Goal: Transaction & Acquisition: Purchase product/service

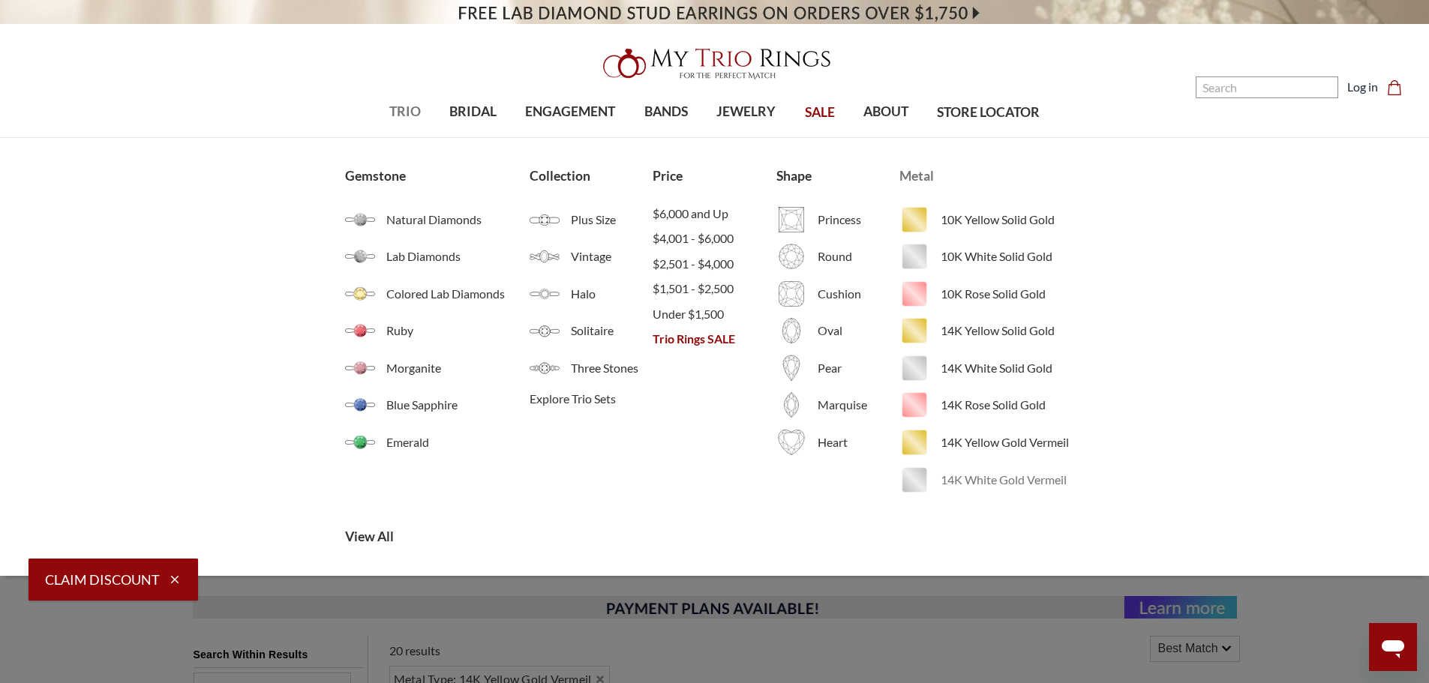
click at [1026, 481] on span "14K White Gold Vermeil" at bounding box center [1012, 480] width 143 height 18
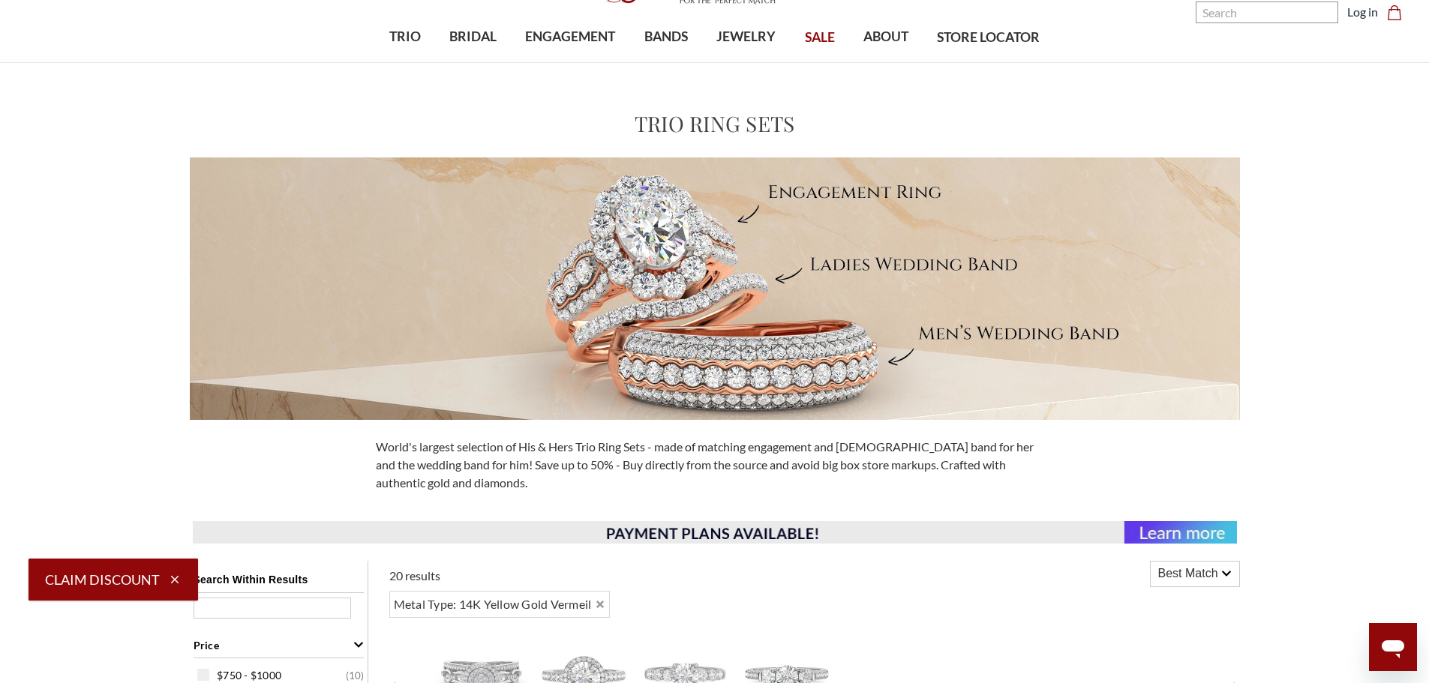
click at [1416, 289] on div at bounding box center [714, 289] width 1429 height 263
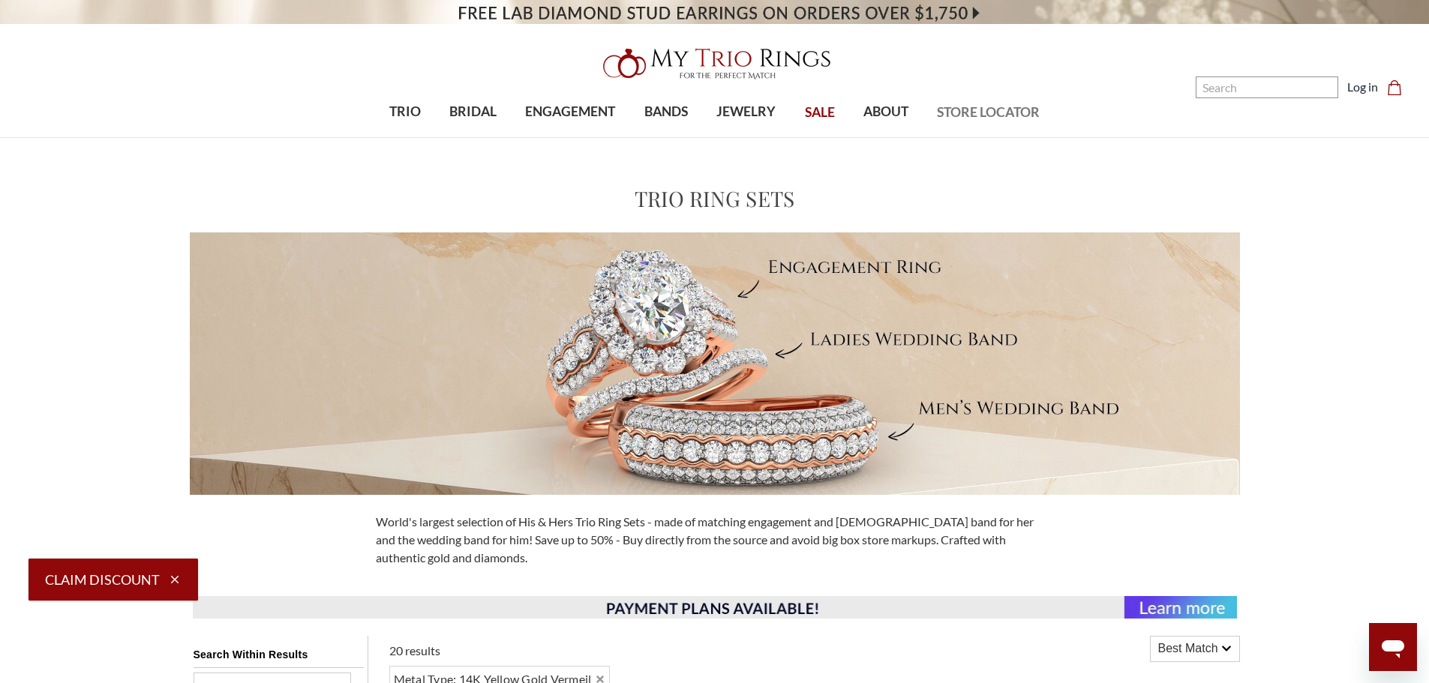
click at [997, 110] on span "STORE LOCATOR" at bounding box center [988, 113] width 103 height 20
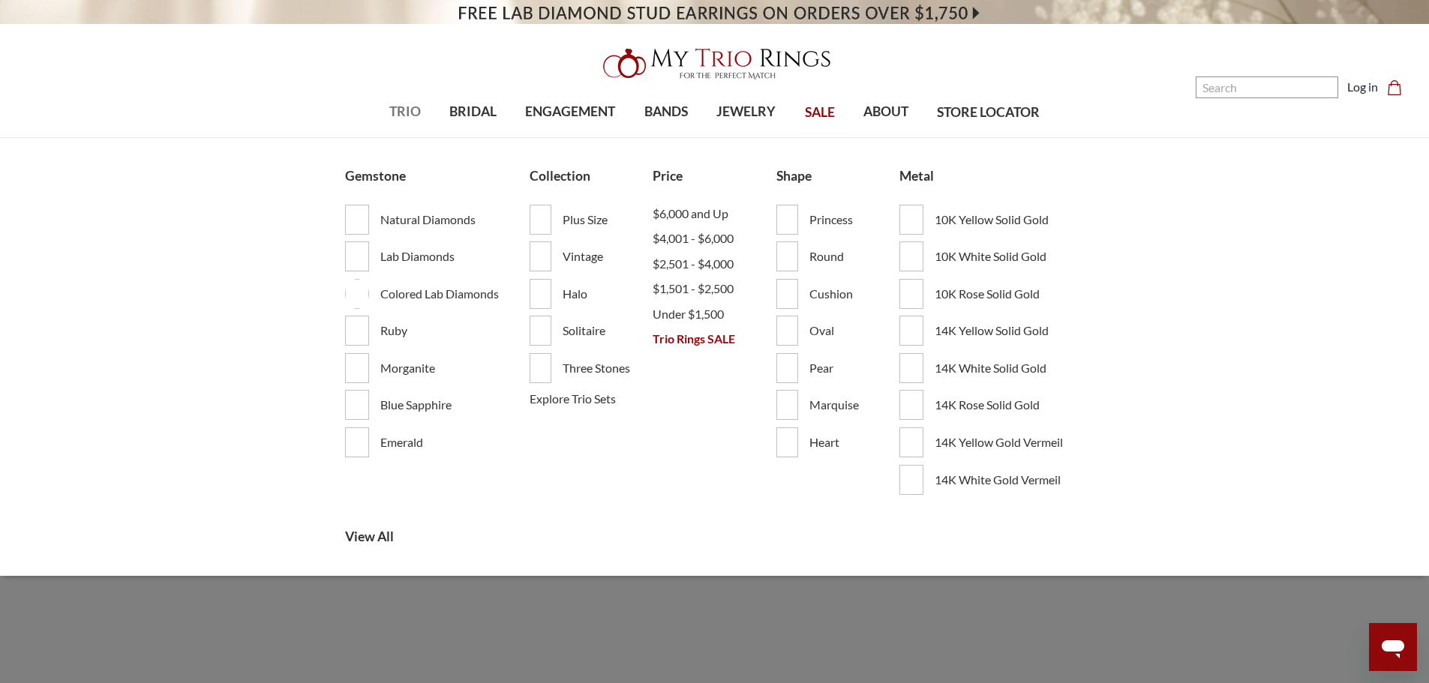
click at [398, 107] on span "TRIO" at bounding box center [405, 112] width 32 height 20
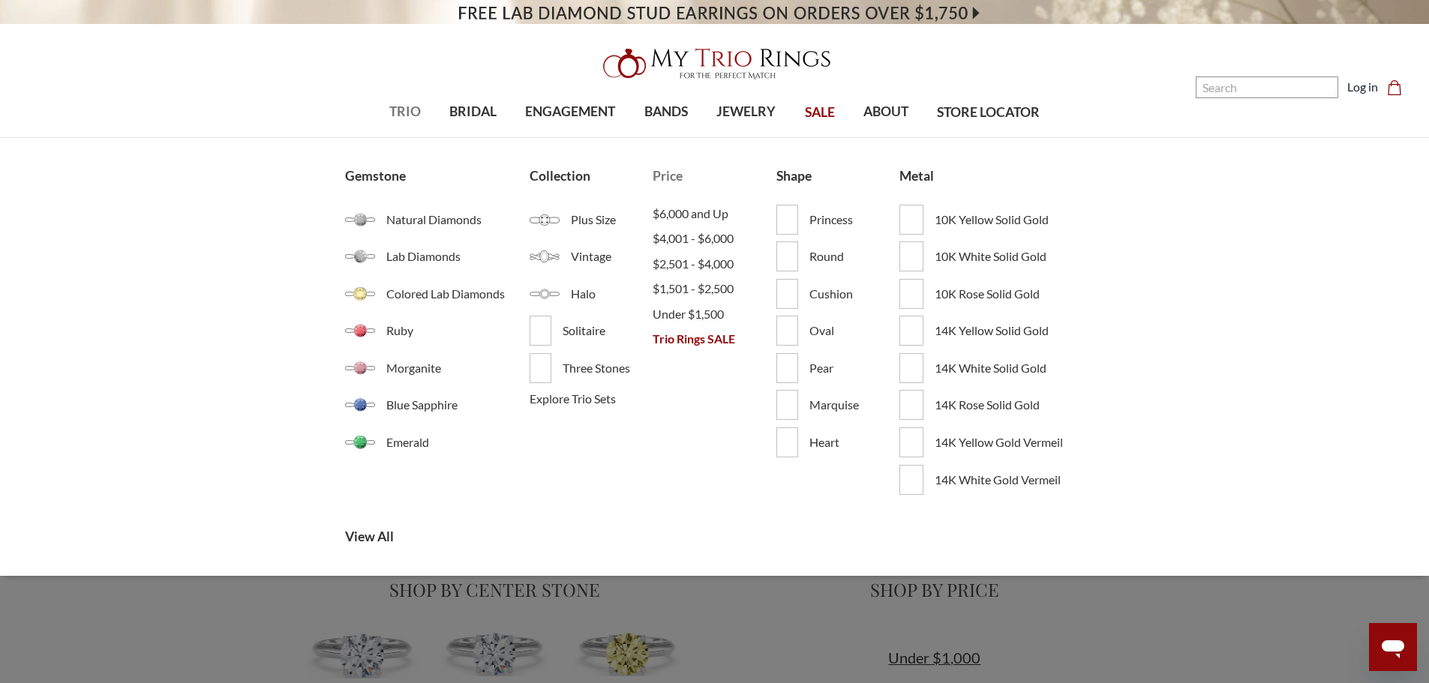
click at [401, 112] on span "TRIO" at bounding box center [405, 112] width 32 height 20
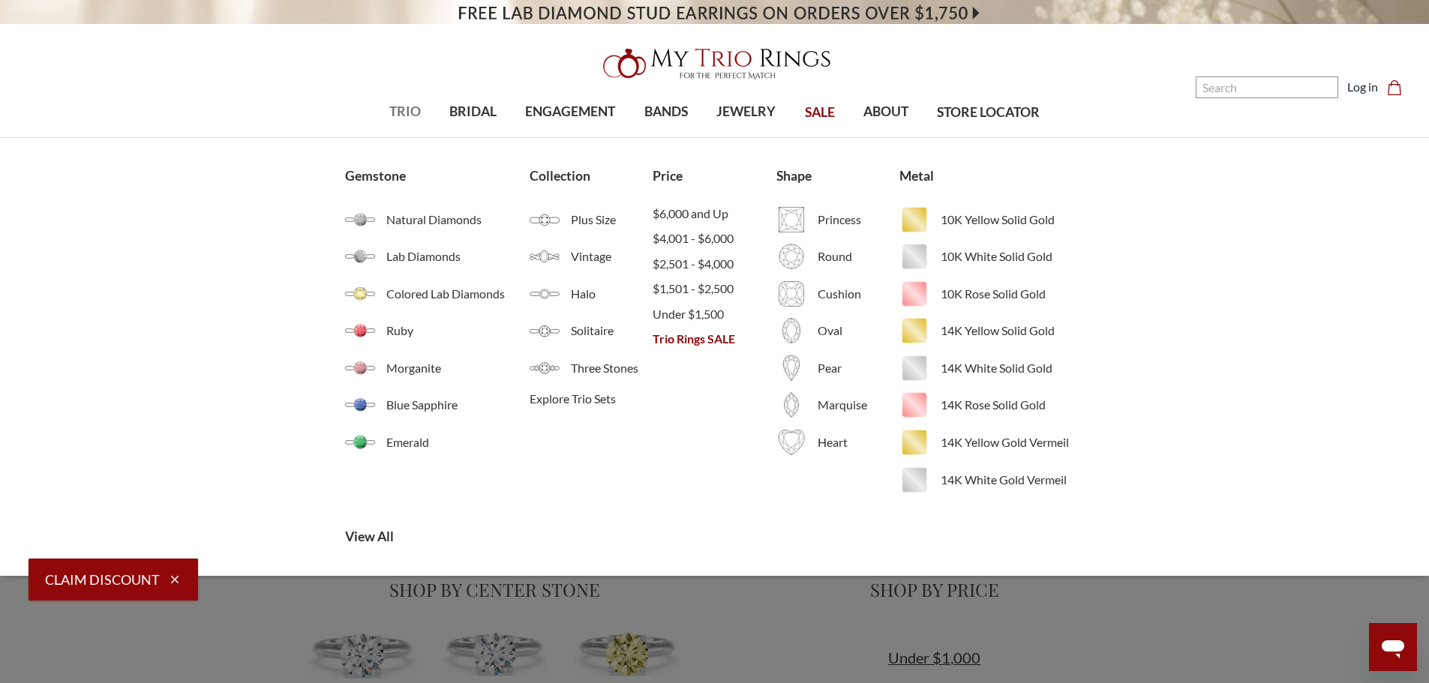
drag, startPoint x: 1050, startPoint y: 454, endPoint x: 1161, endPoint y: 351, distance: 151.3
click at [1161, 351] on div "Gemstone Natural Diamonds Lab Diamonds Colored Lab Diamonds Ruby Morganite Blue…" at bounding box center [714, 357] width 1429 height 438
click at [977, 448] on span "14K Yellow Gold Vermeil" at bounding box center [1012, 443] width 143 height 18
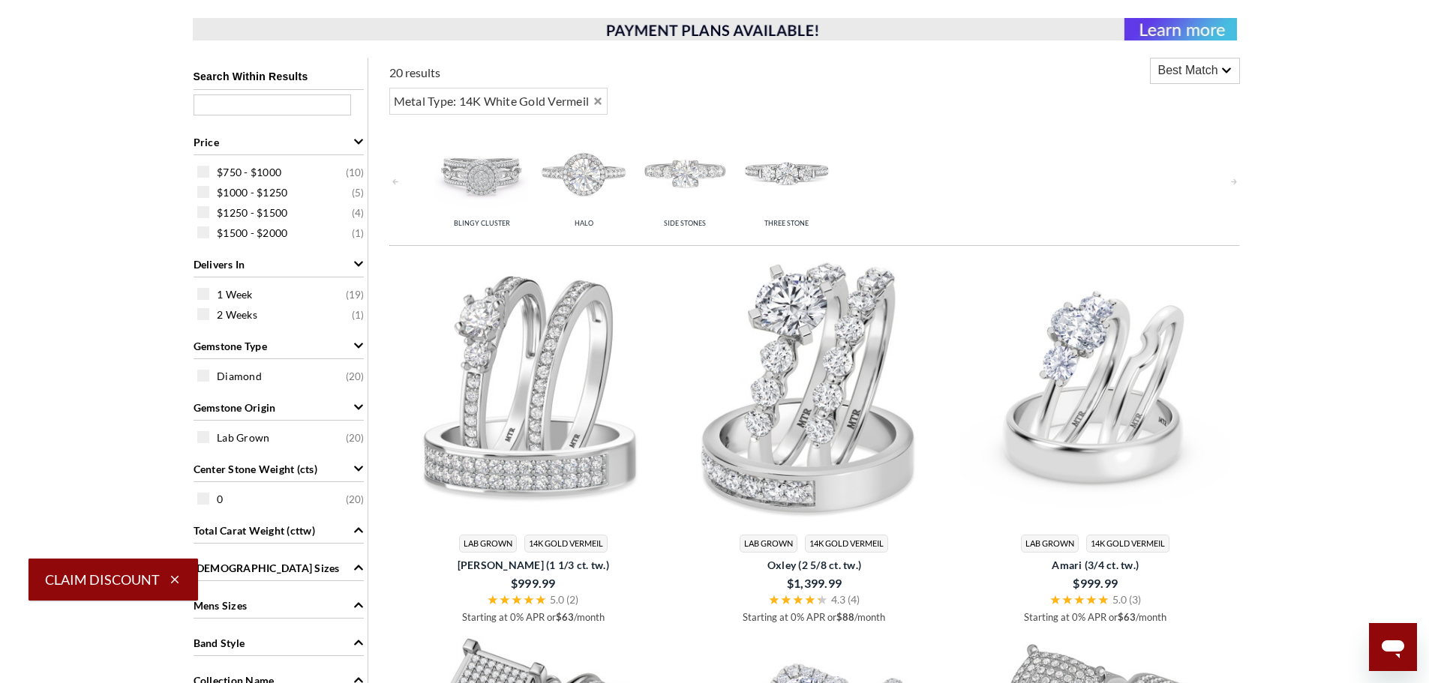
scroll to position [600, 0]
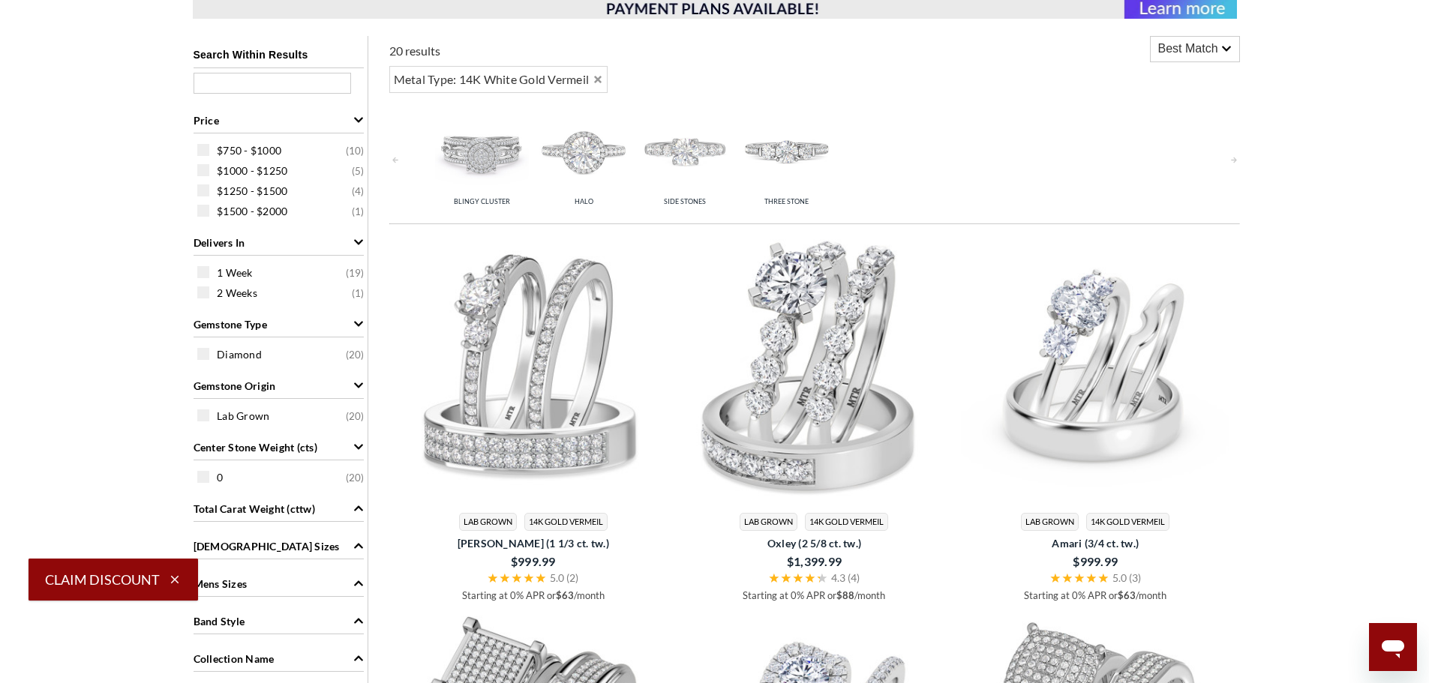
click at [566, 375] on img at bounding box center [533, 368] width 269 height 269
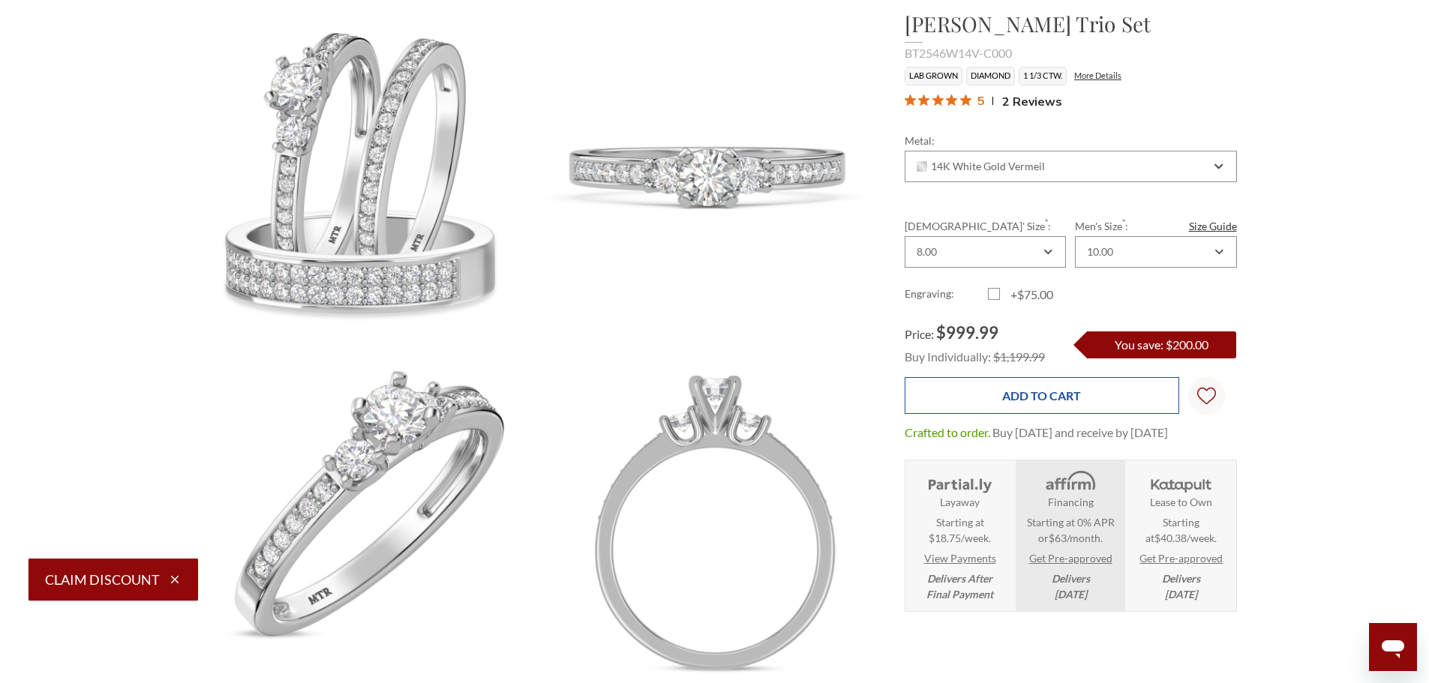
click at [1063, 399] on input "Add to Cart" at bounding box center [1042, 395] width 275 height 37
type input "Add to Cart"
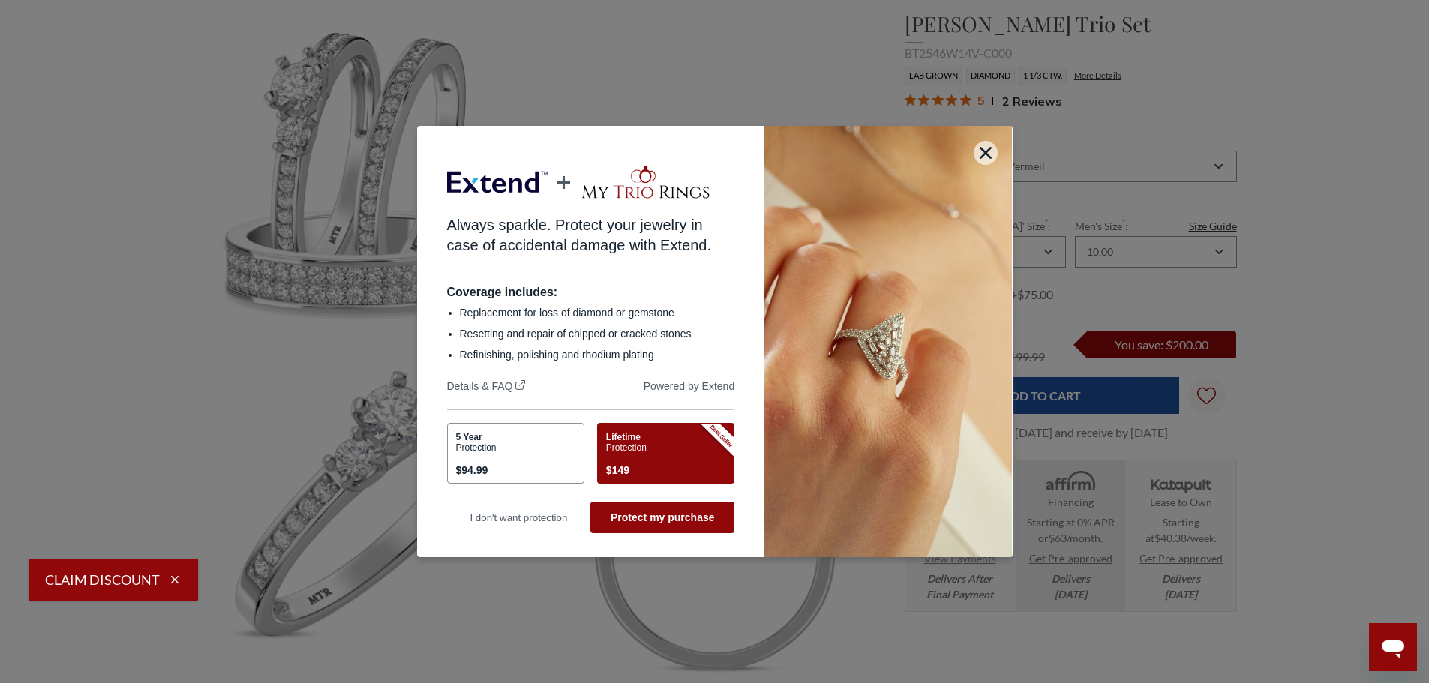
click at [654, 446] on div "Lifetime Protection $149" at bounding box center [663, 455] width 115 height 47
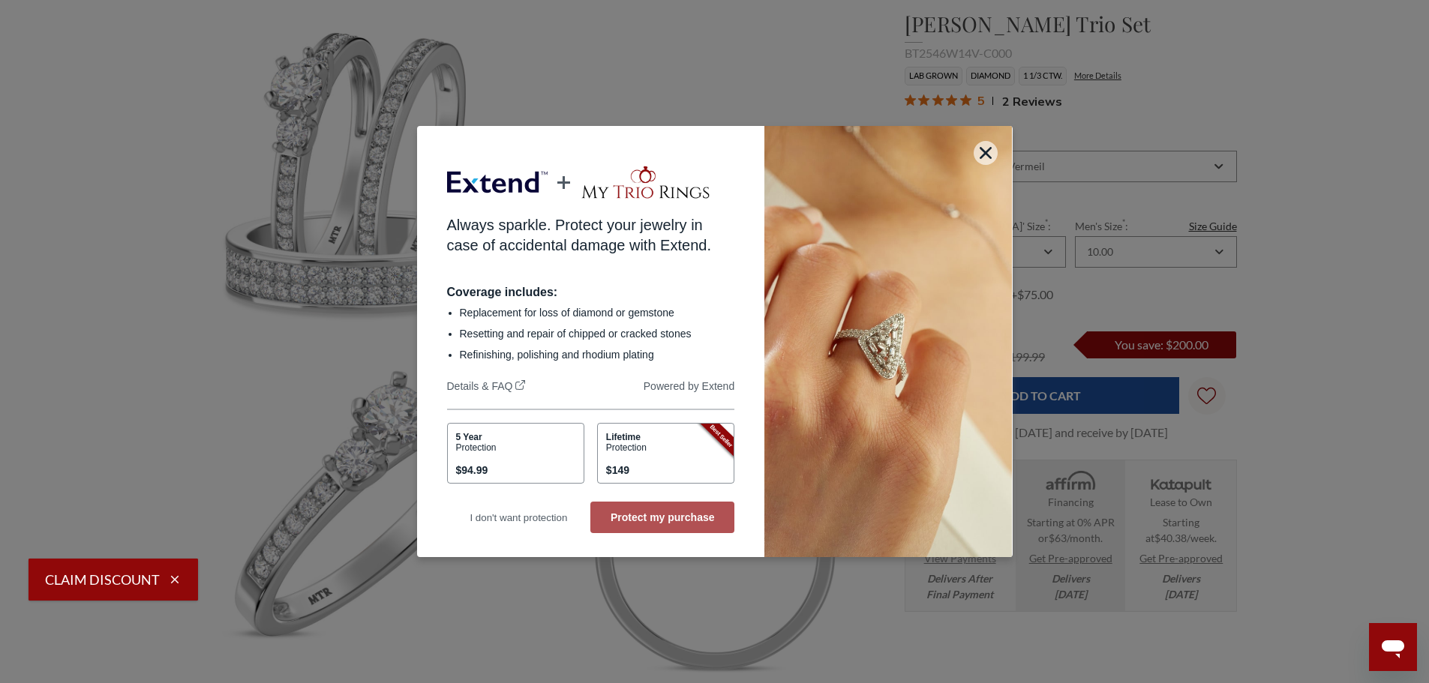
click at [713, 522] on button "Protect my purchase" at bounding box center [662, 518] width 144 height 32
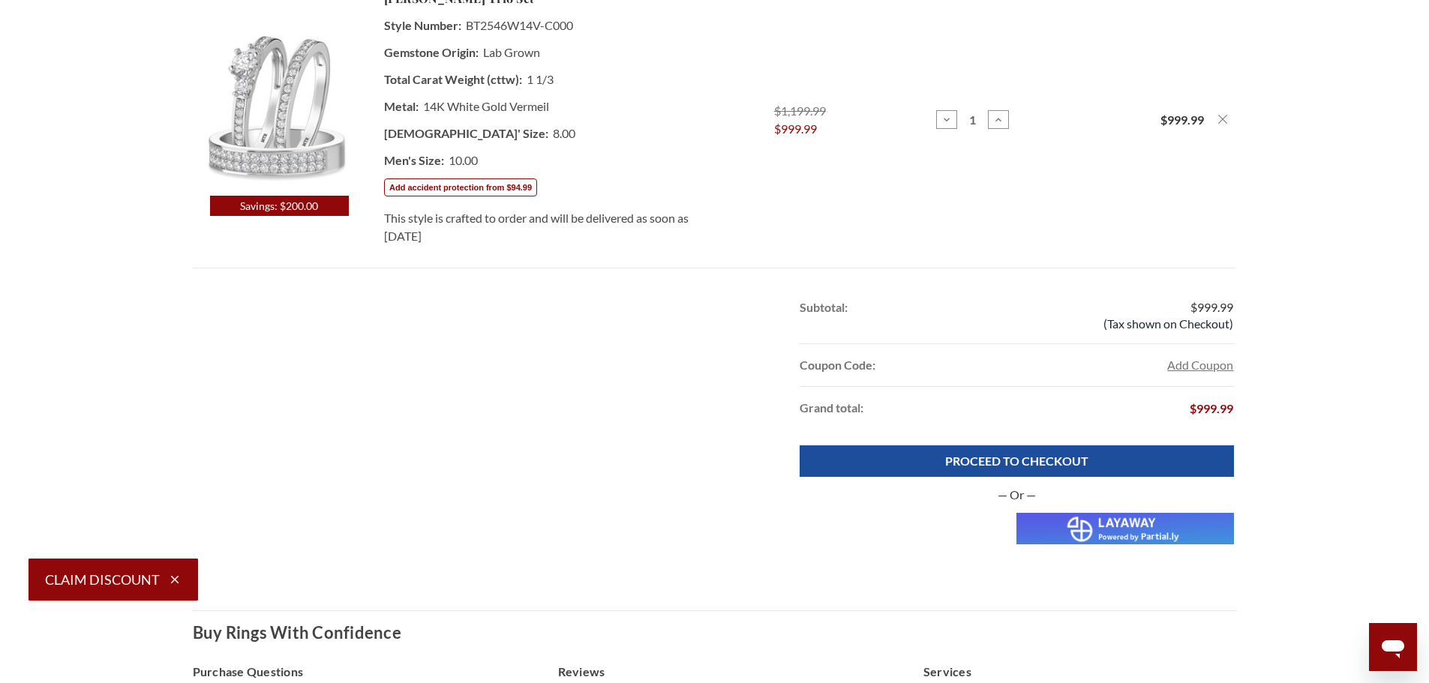
scroll to position [300, 0]
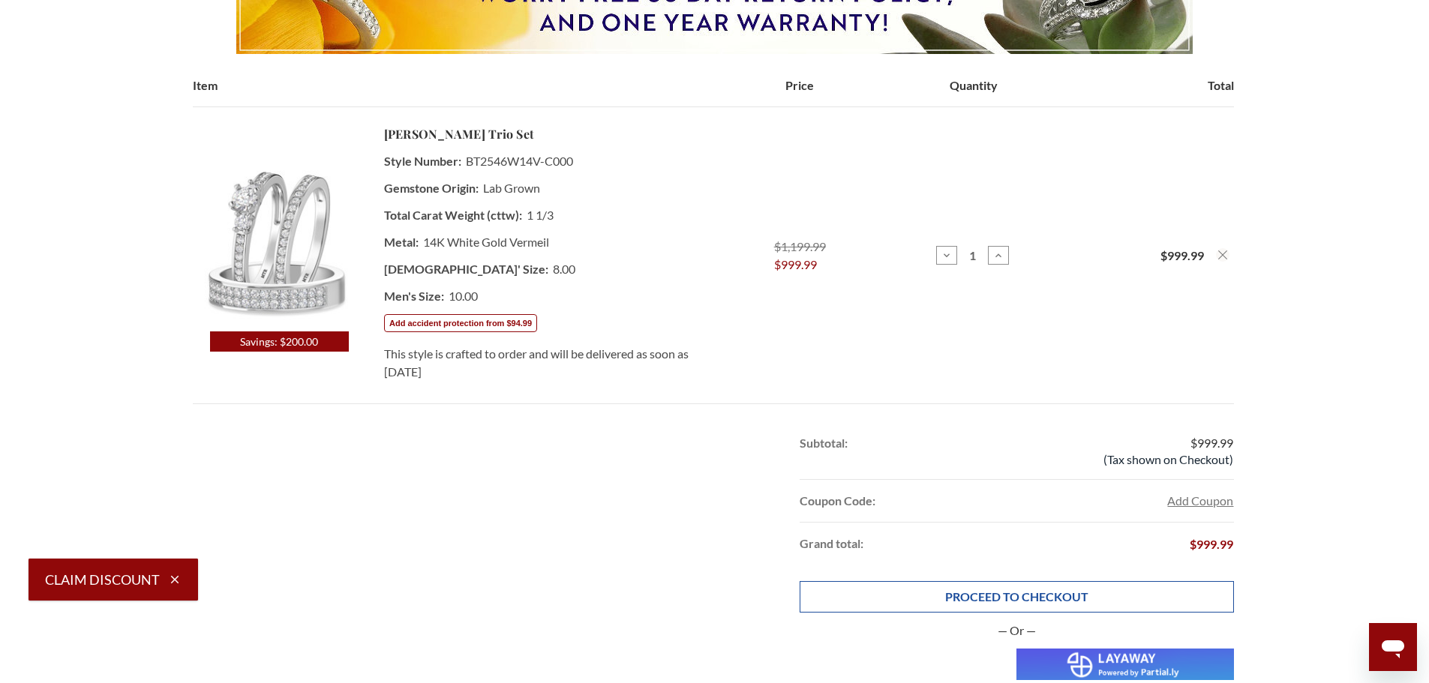
click at [1082, 591] on link "PROCEED TO CHECKOUT" at bounding box center [1017, 597] width 434 height 32
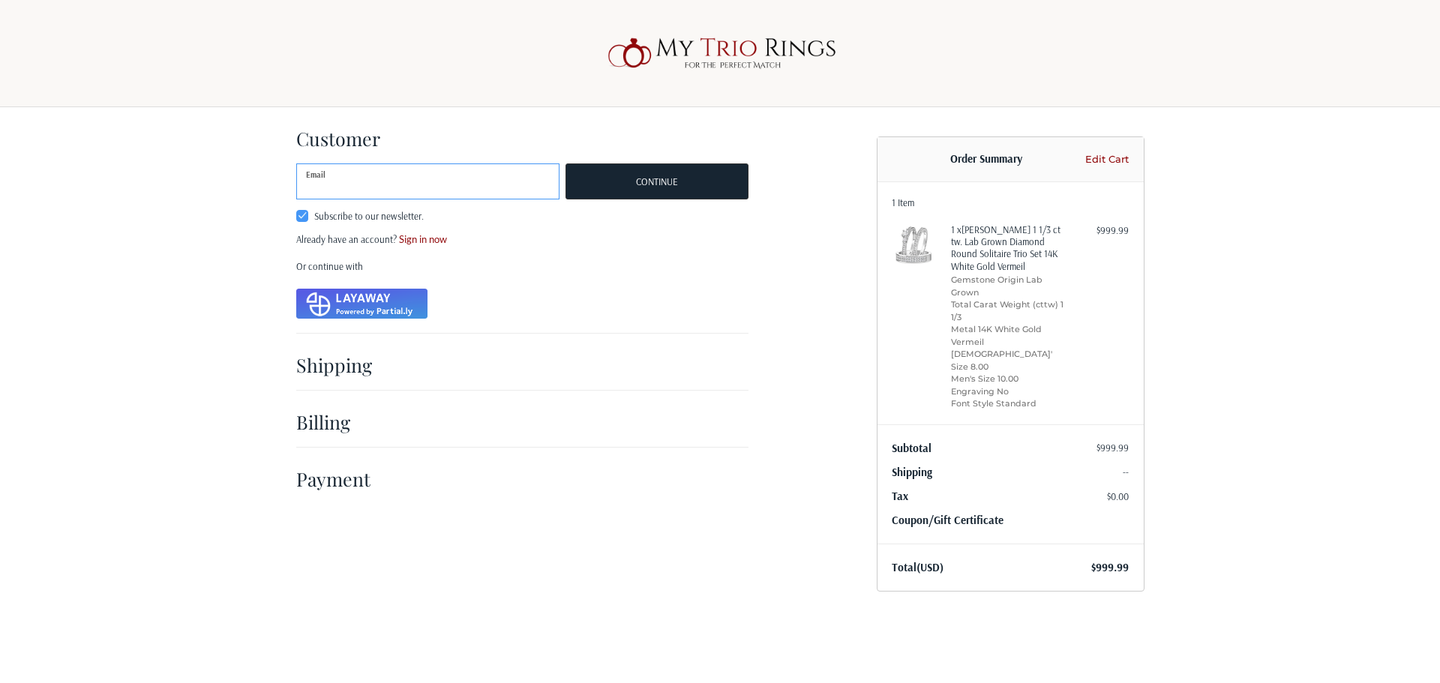
click at [456, 172] on input "Email" at bounding box center [428, 182] width 264 height 36
click at [338, 476] on h2 "Payment" at bounding box center [340, 478] width 88 height 23
click at [368, 175] on input "Email" at bounding box center [428, 182] width 264 height 36
type input "sharon.ziegler@mytriorings.com"
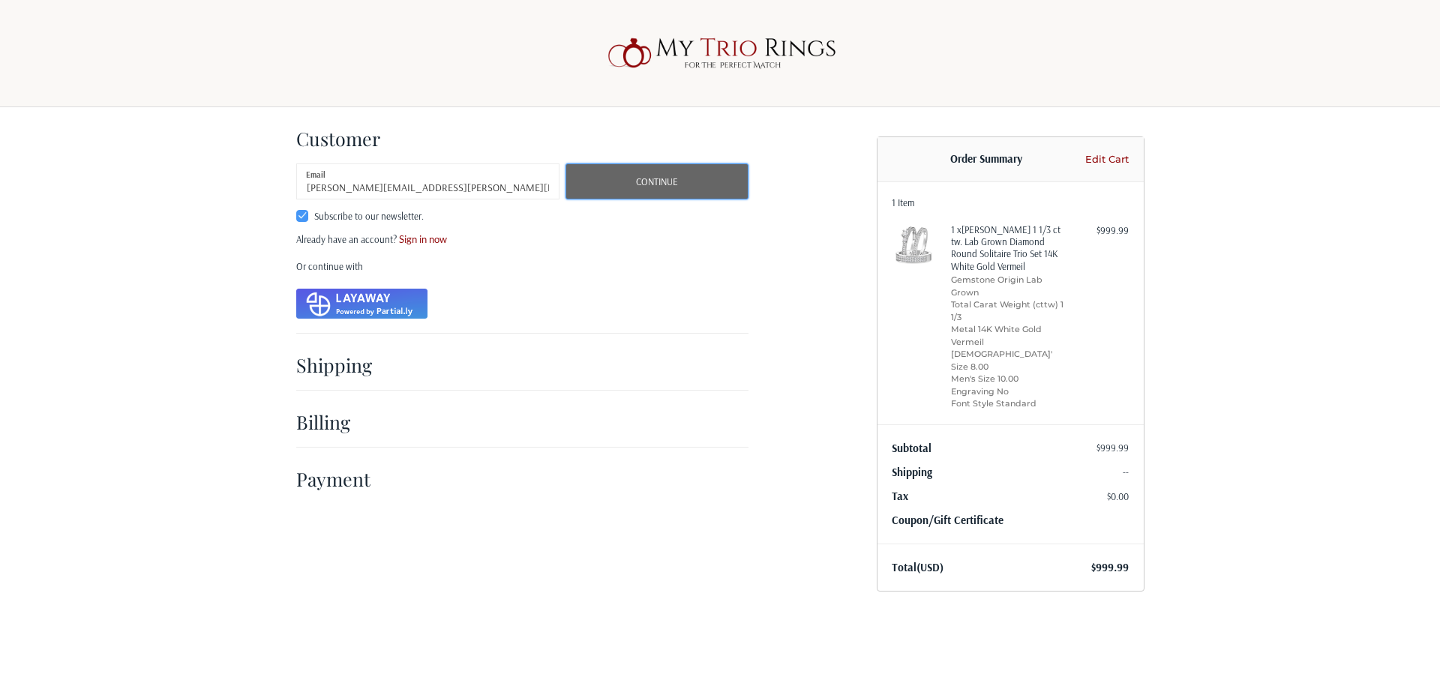
click at [683, 182] on button "Continue" at bounding box center [657, 182] width 182 height 36
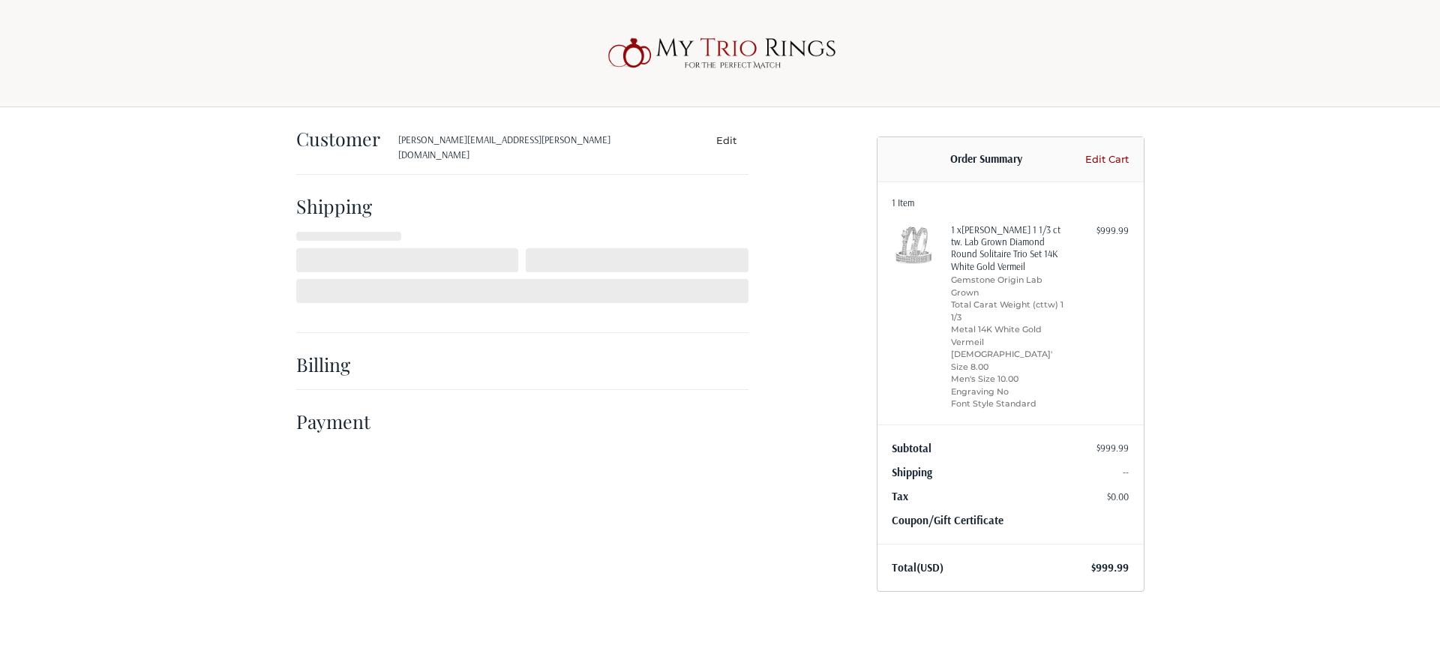
select select "US"
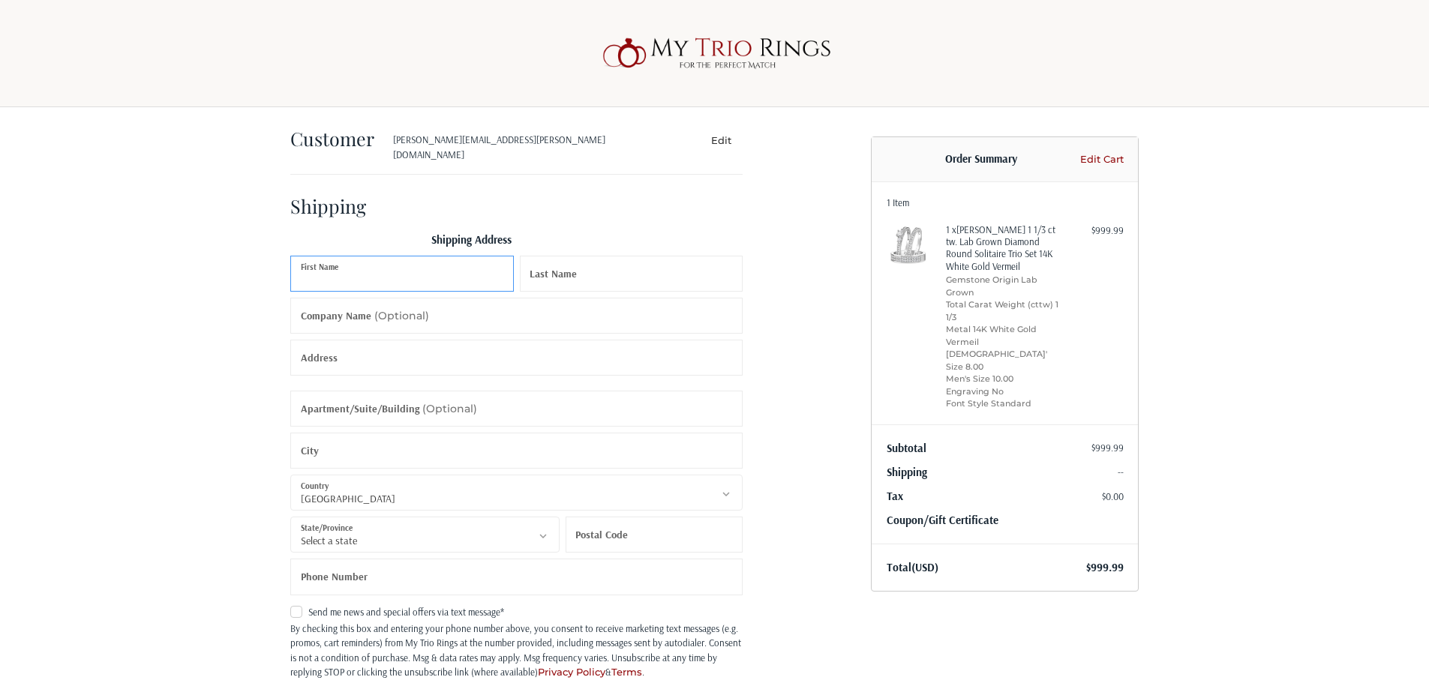
click at [411, 272] on input "First Name" at bounding box center [402, 274] width 224 height 36
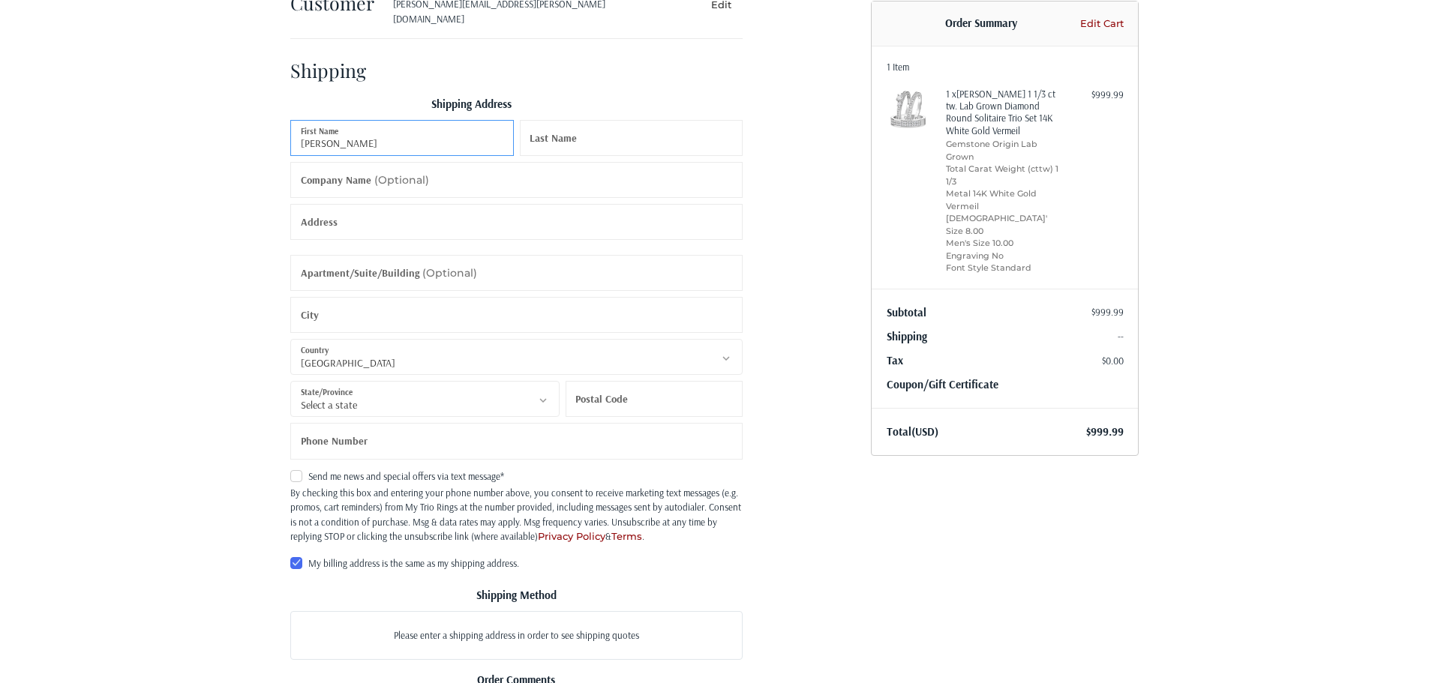
scroll to position [223, 0]
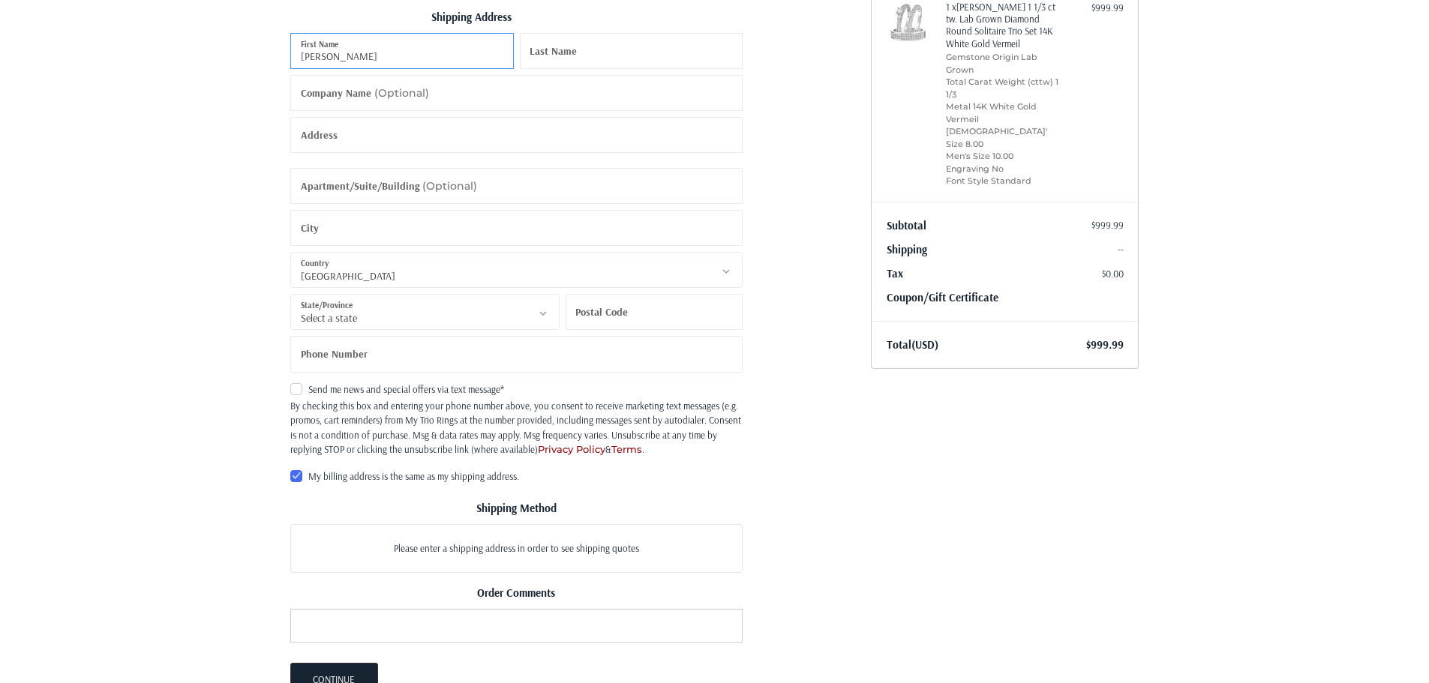
type input "Sharon"
click at [539, 536] on p "Please enter a shipping address in order to see shipping quotes" at bounding box center [516, 548] width 451 height 29
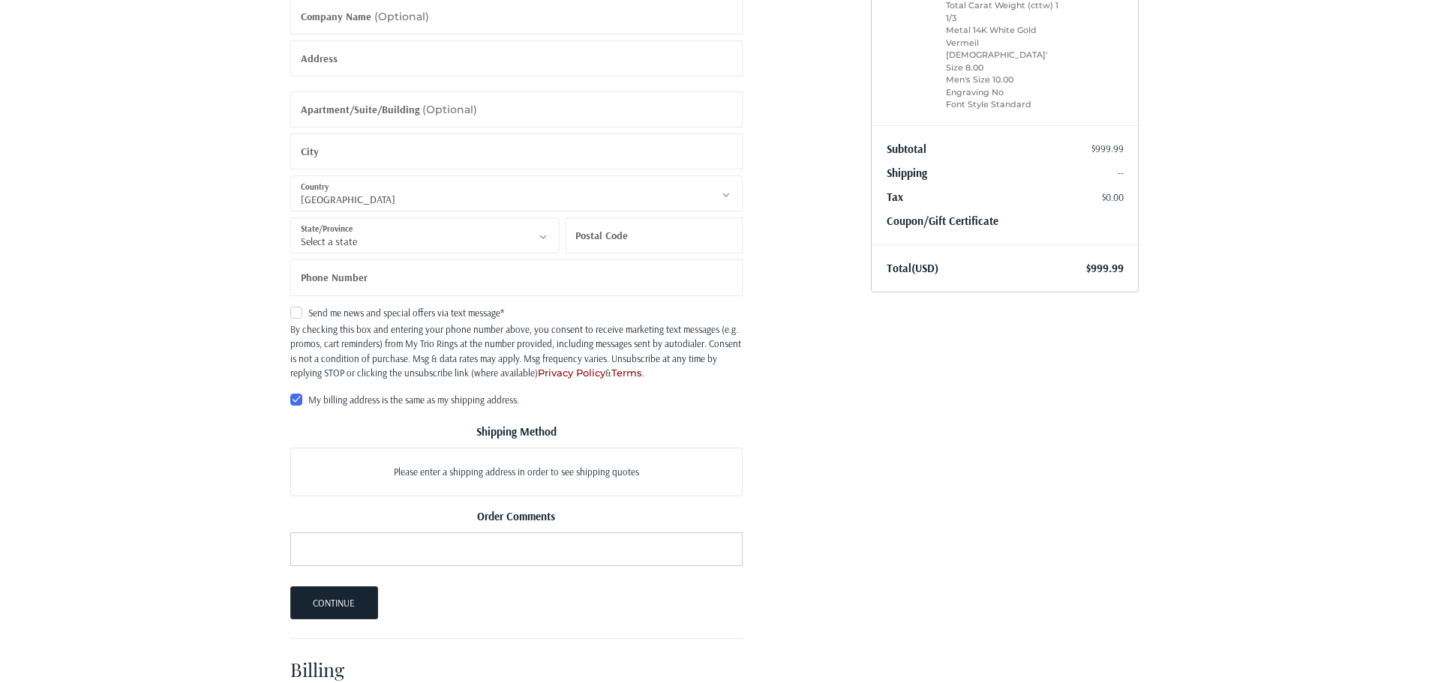
scroll to position [300, 0]
click at [424, 533] on input "Order Comments" at bounding box center [516, 549] width 452 height 34
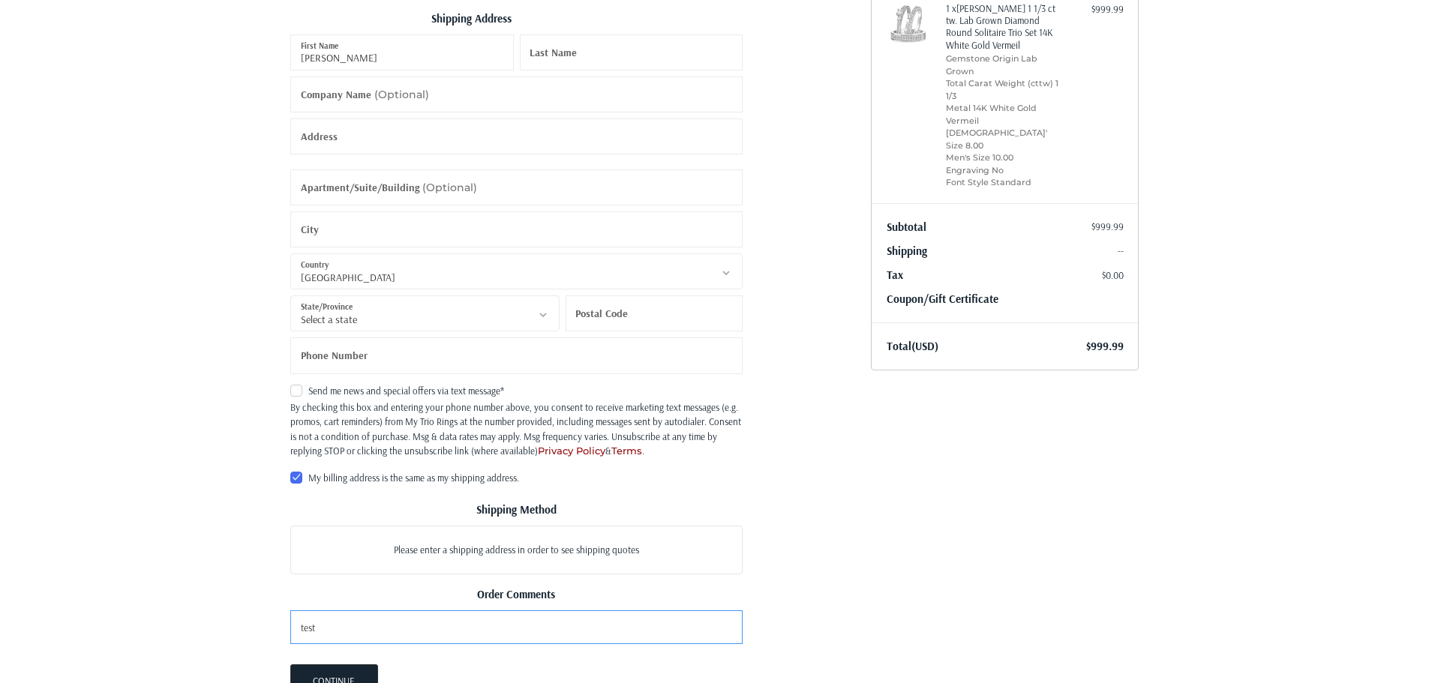
scroll to position [373, 0]
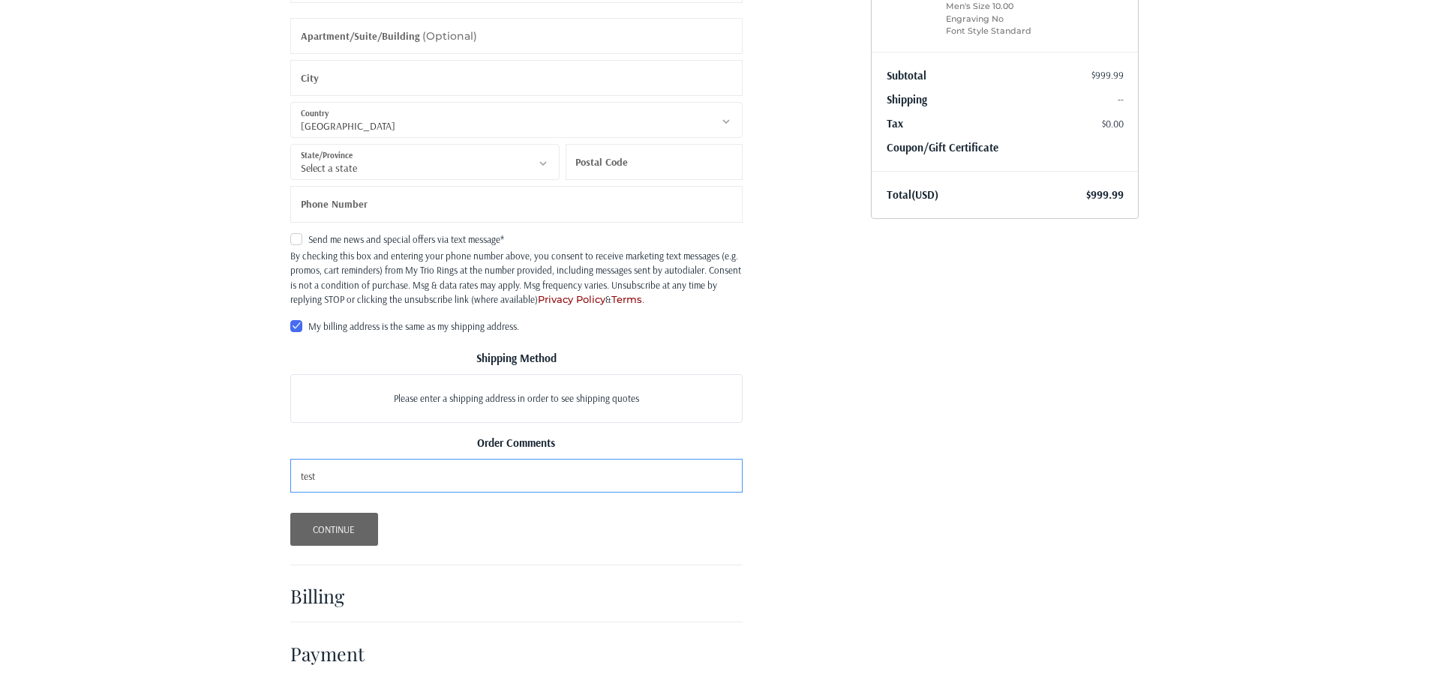
type input "test"
click at [350, 518] on button "Continue" at bounding box center [334, 529] width 88 height 33
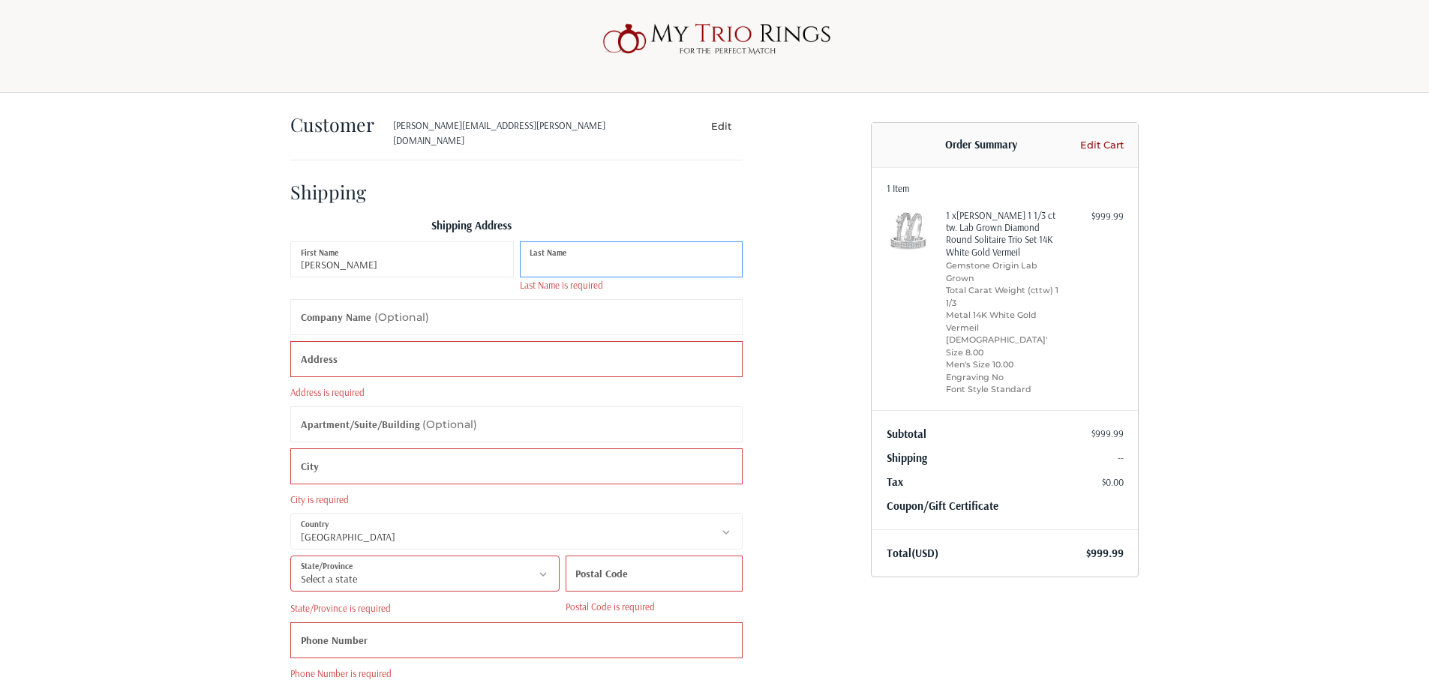
scroll to position [0, 0]
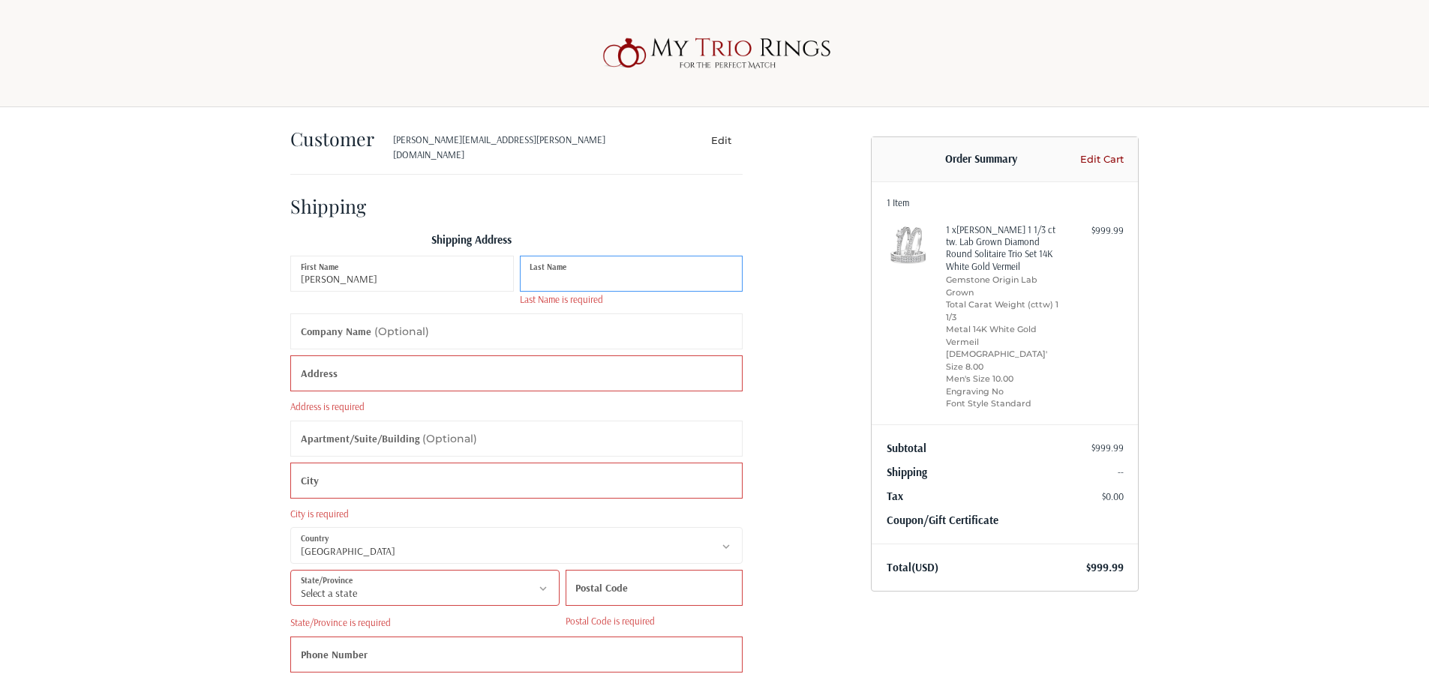
click at [576, 263] on input "Last Name" at bounding box center [632, 274] width 224 height 36
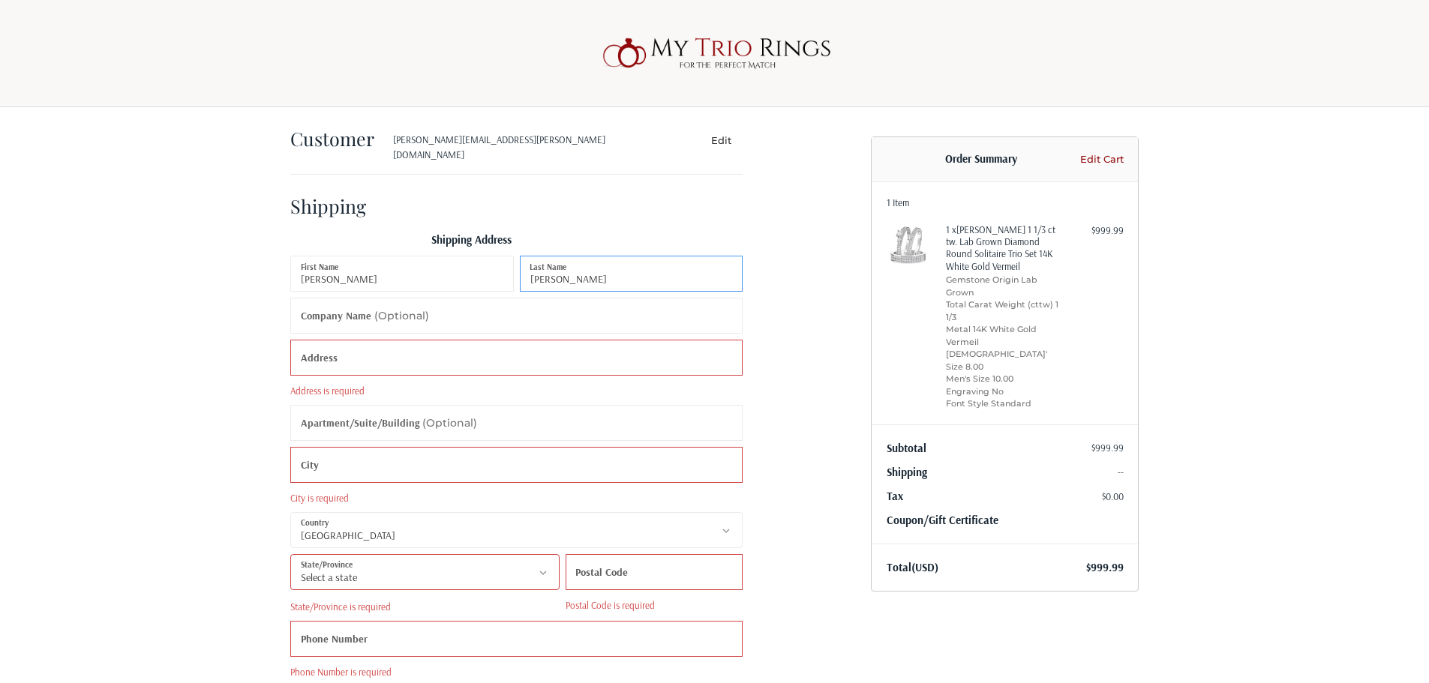
type input "Ziegler"
type input "MTR"
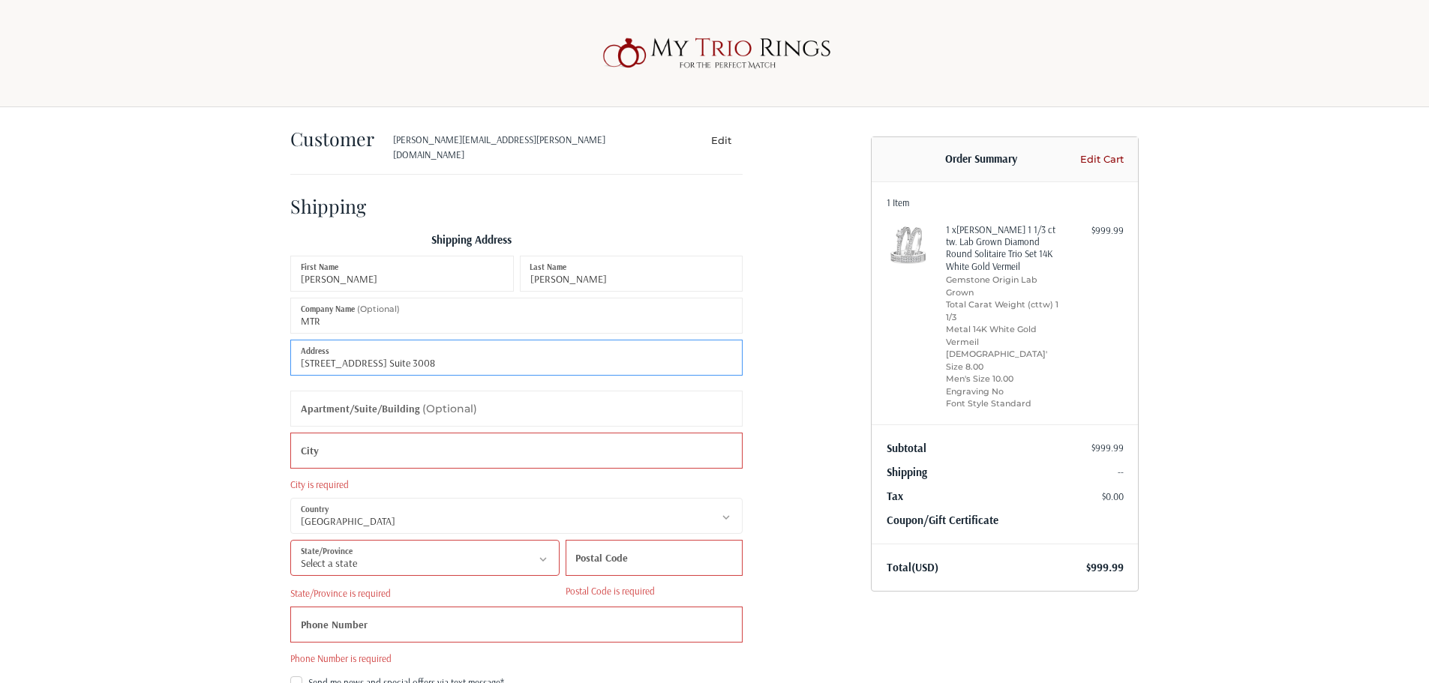
type input "580 5th Ave. Suite 3008"
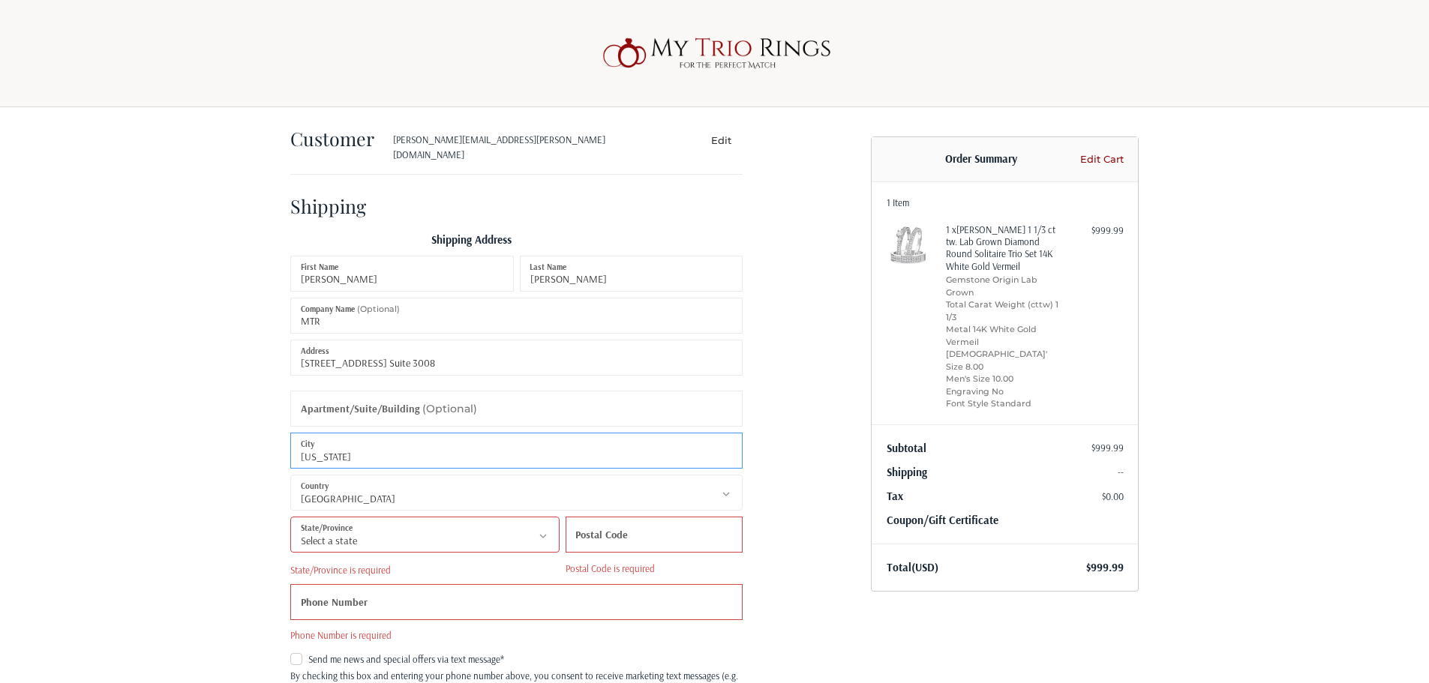
type input "New York"
select select "NY"
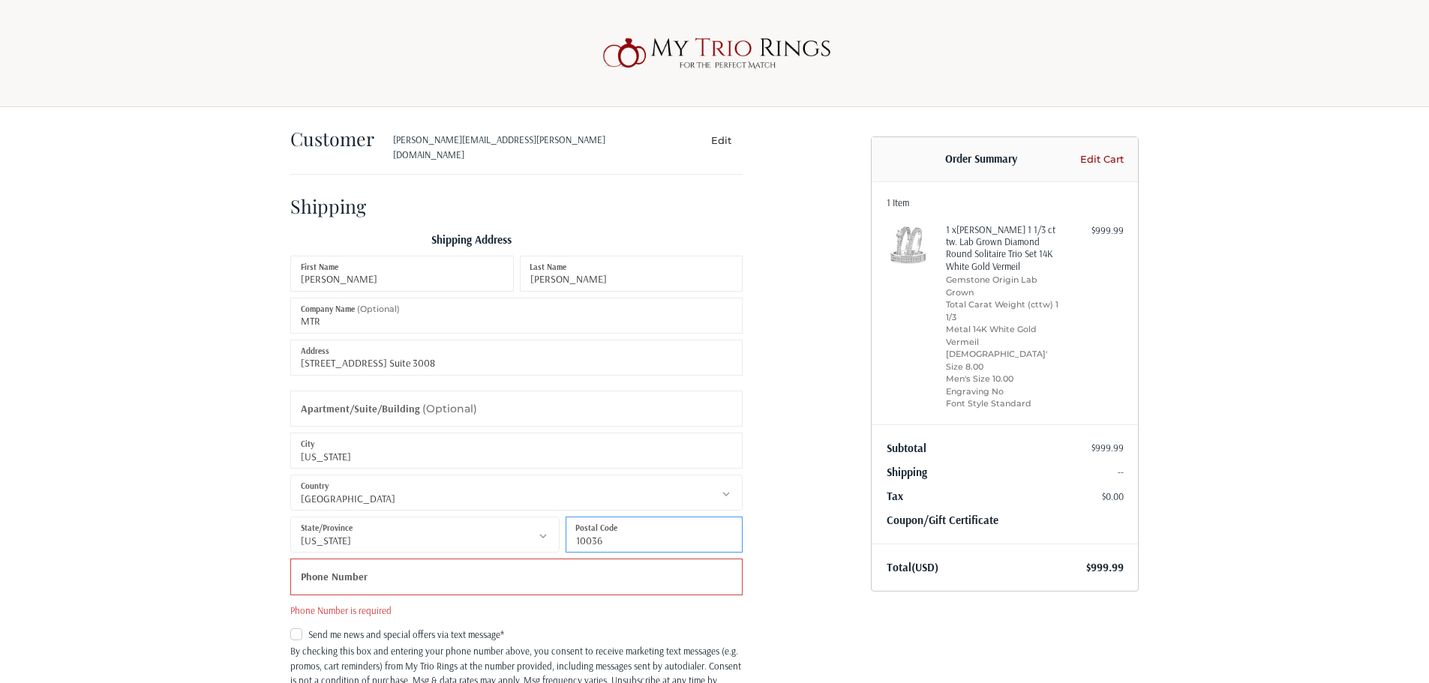
type input "10036"
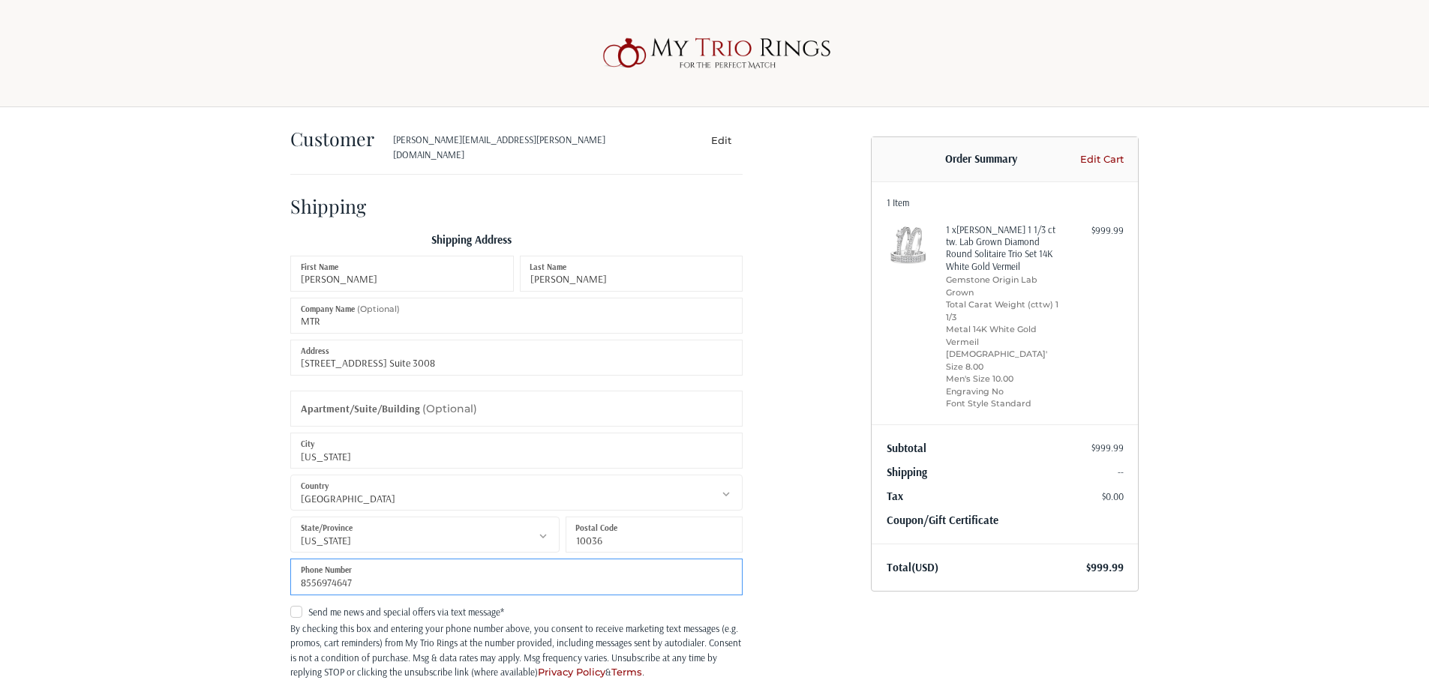
type input "8556974647"
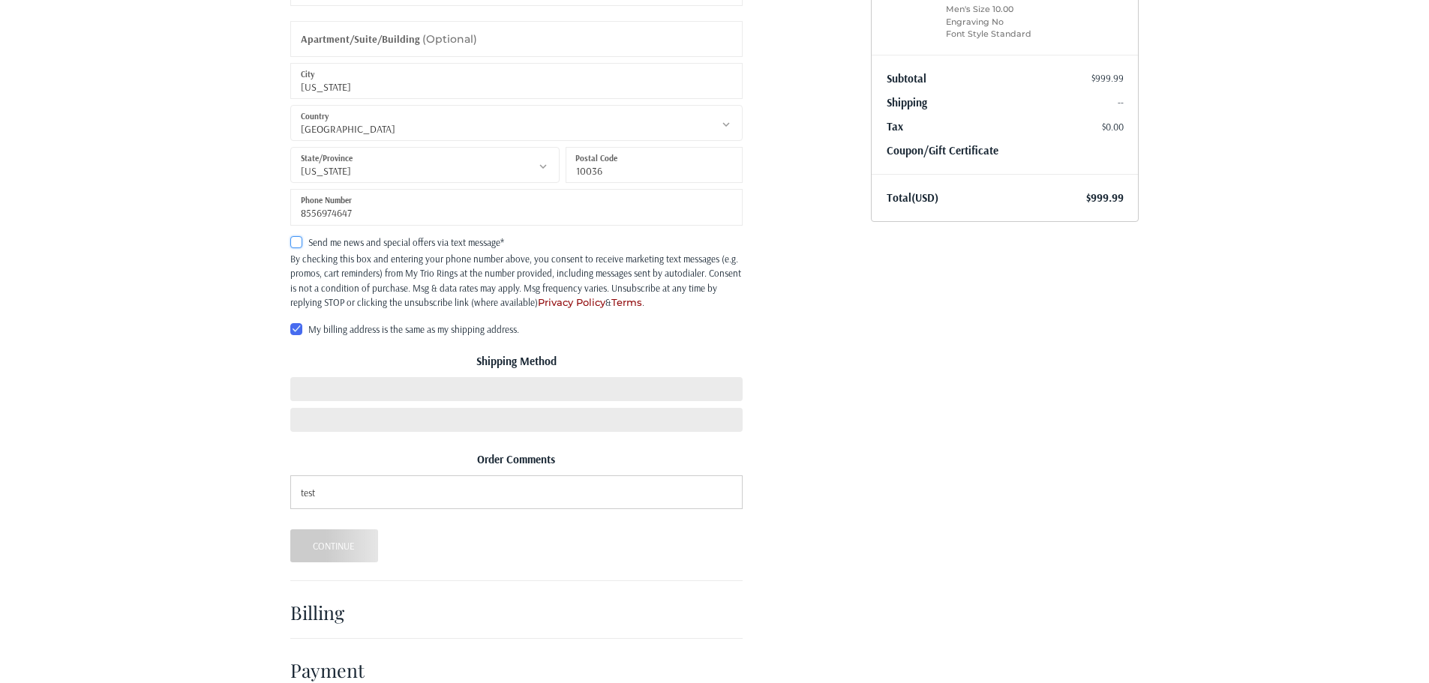
scroll to position [386, 0]
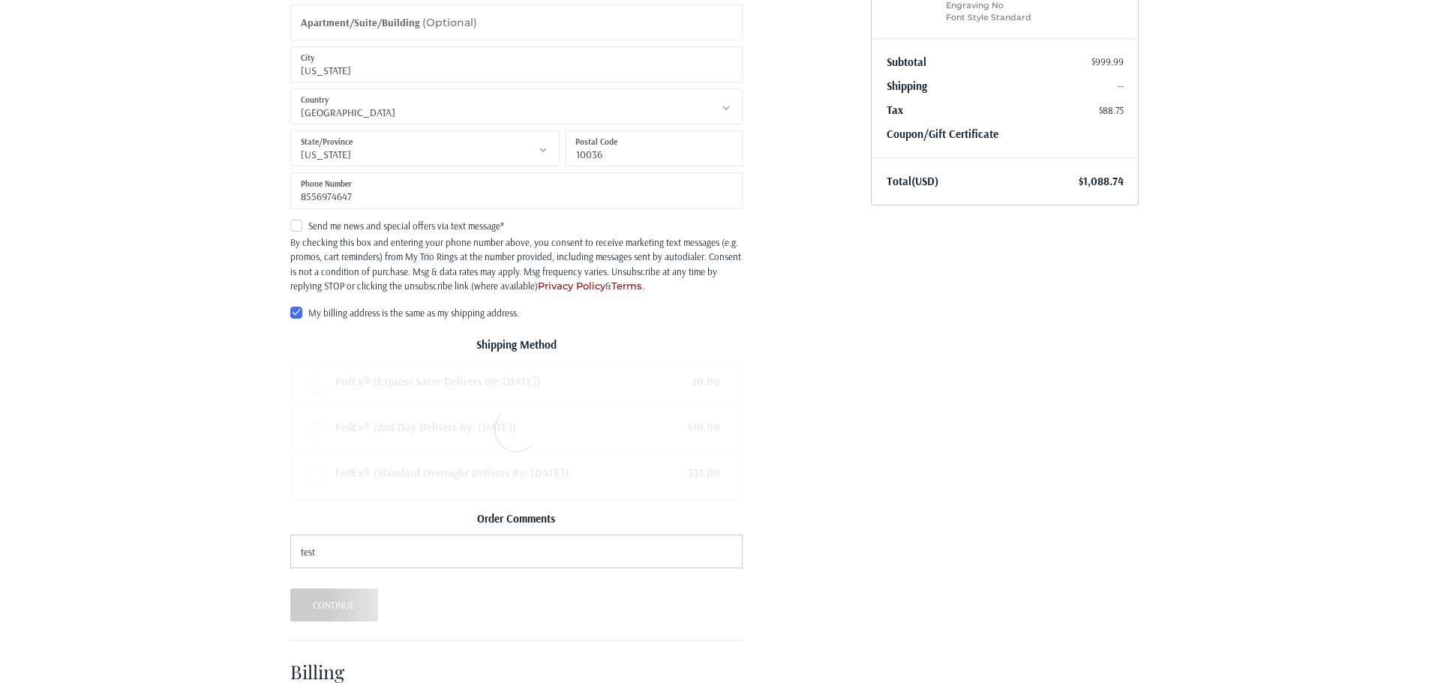
radio input "true"
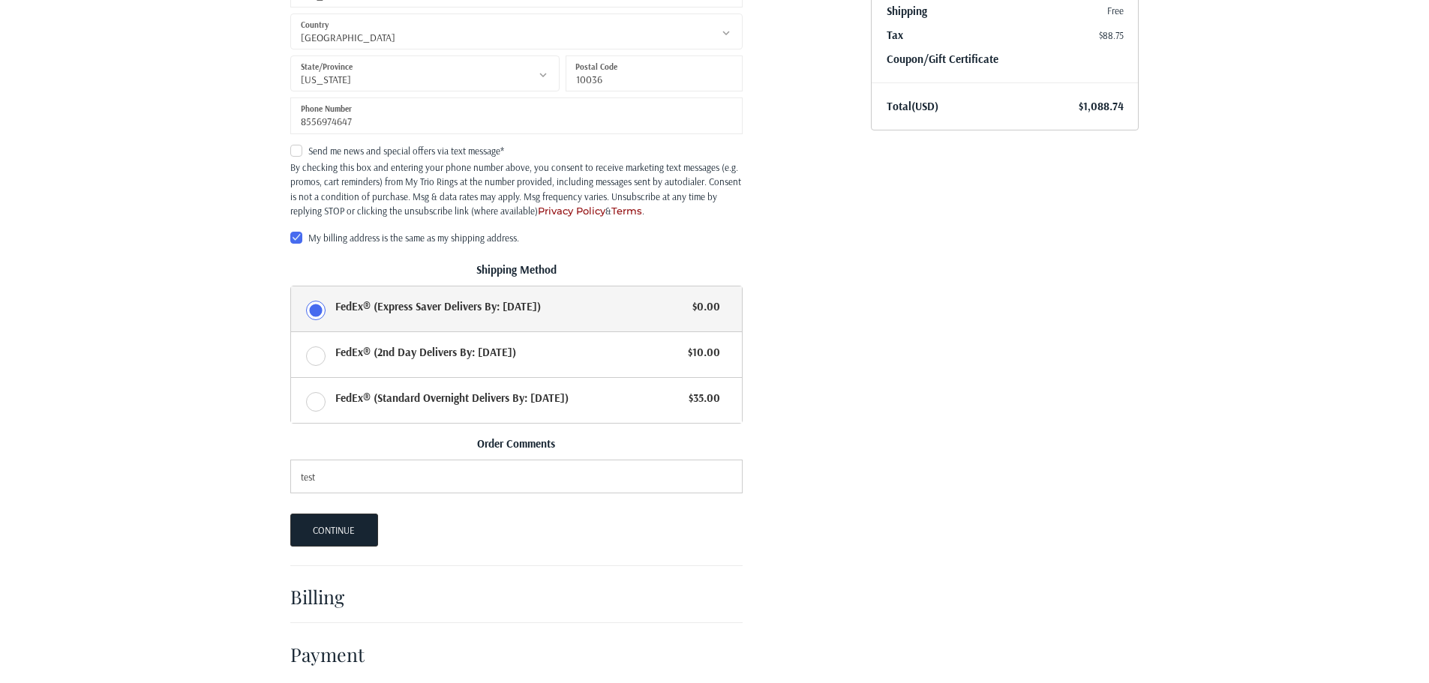
scroll to position [462, 0]
click at [343, 519] on button "Continue" at bounding box center [334, 529] width 88 height 33
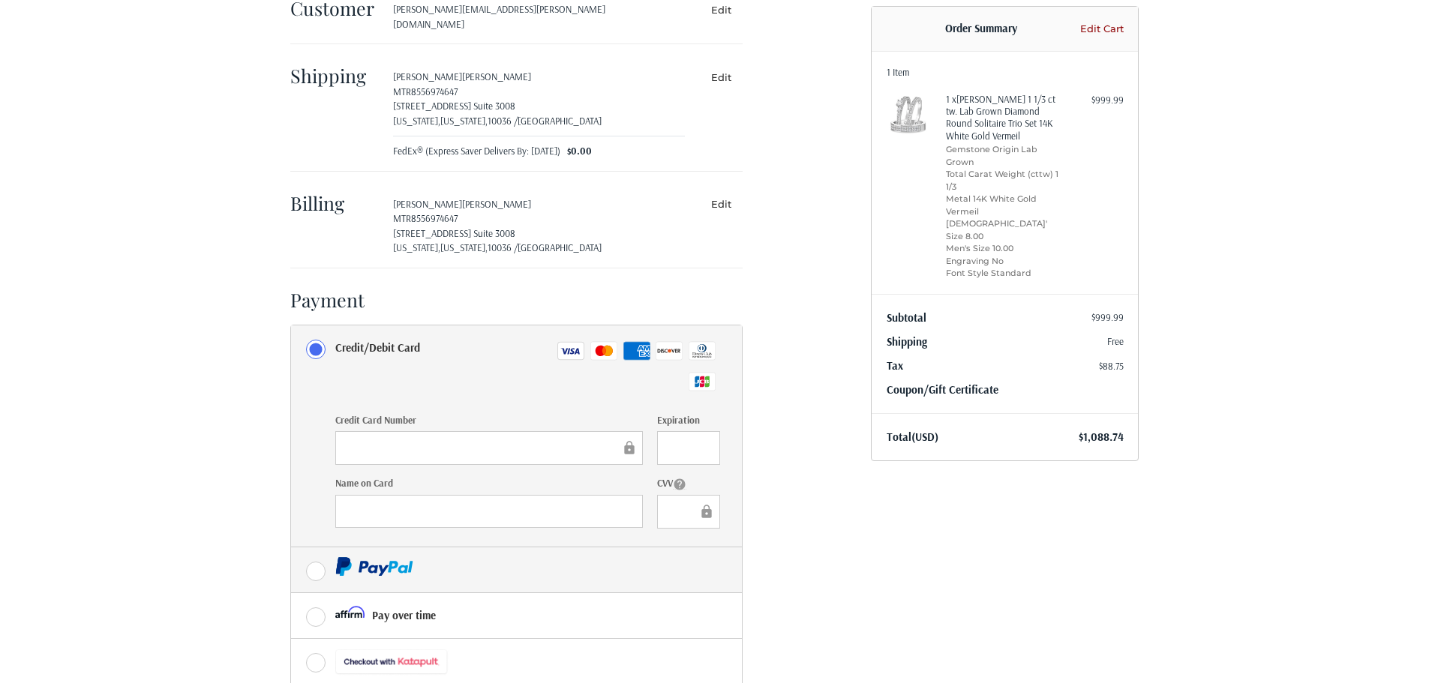
scroll to position [0, 0]
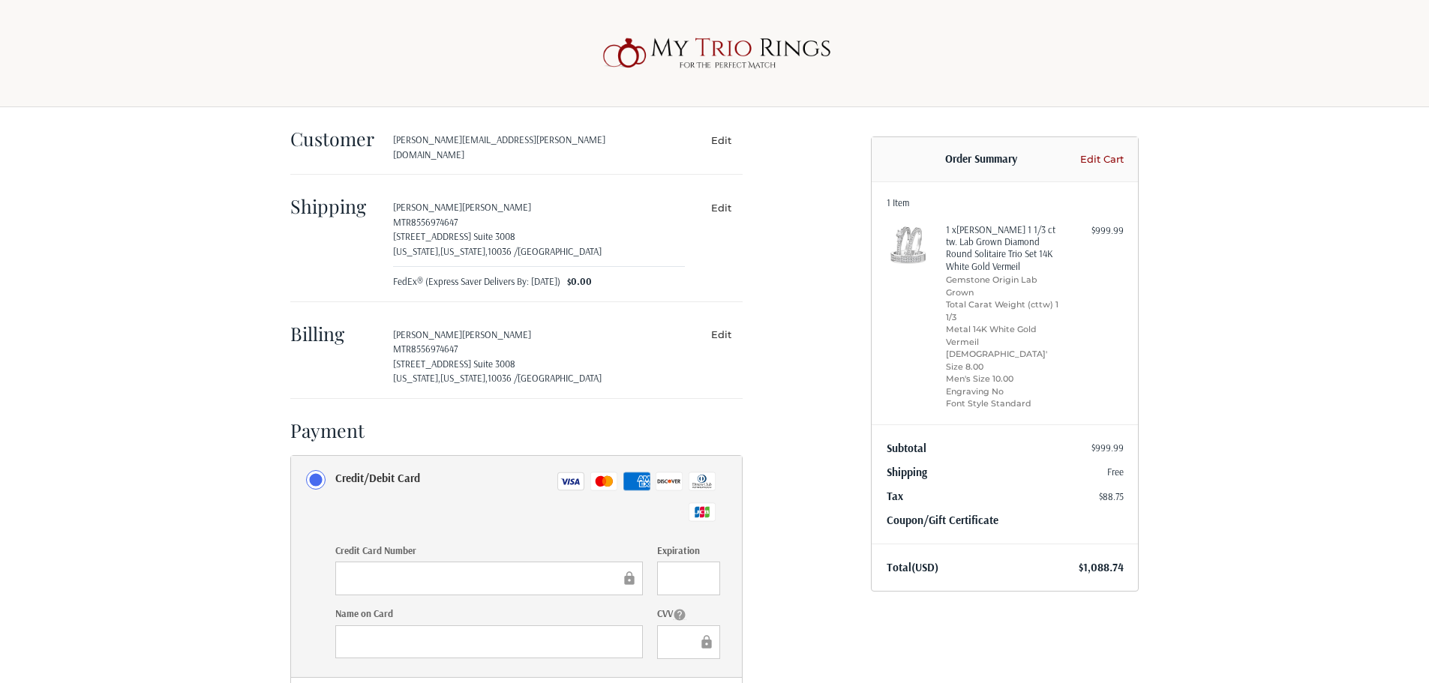
click at [1107, 163] on link "Edit Cart" at bounding box center [1099, 159] width 47 height 15
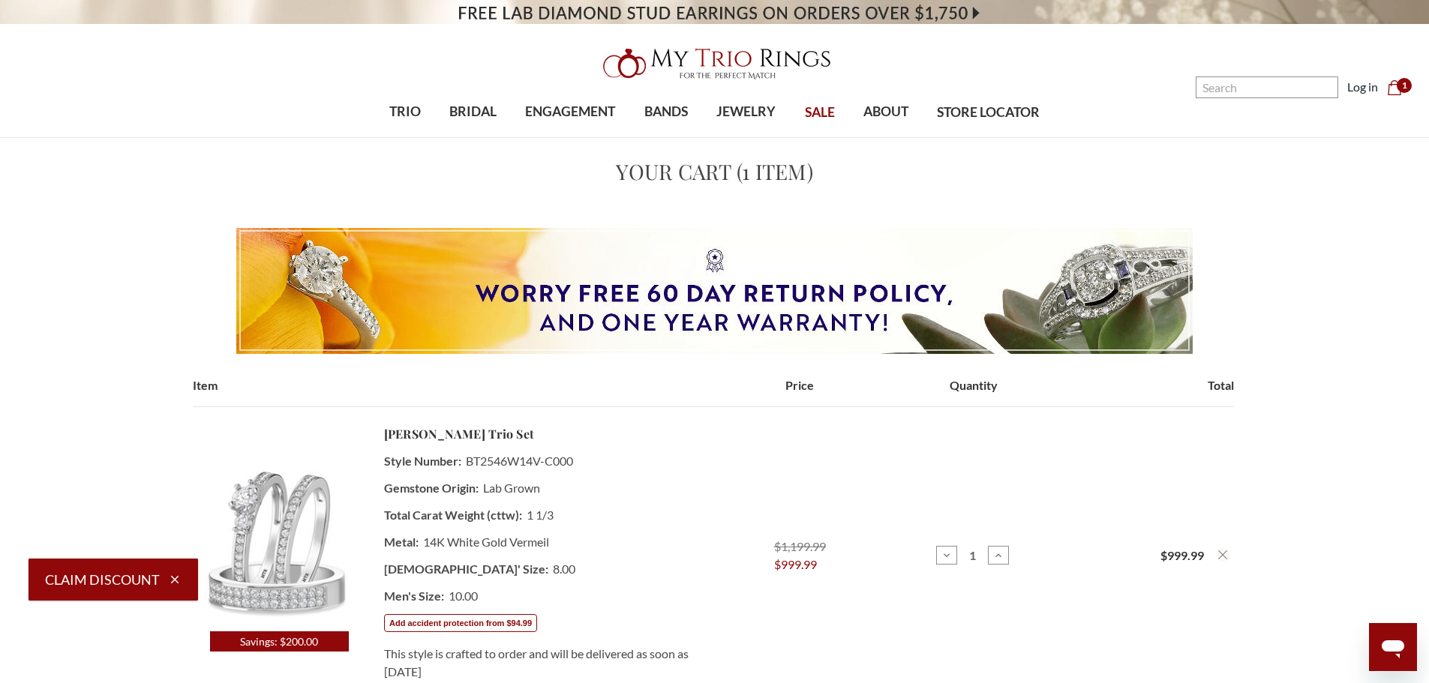
click at [511, 622] on button "Add accident protection from $94.99" at bounding box center [459, 623] width 153 height 18
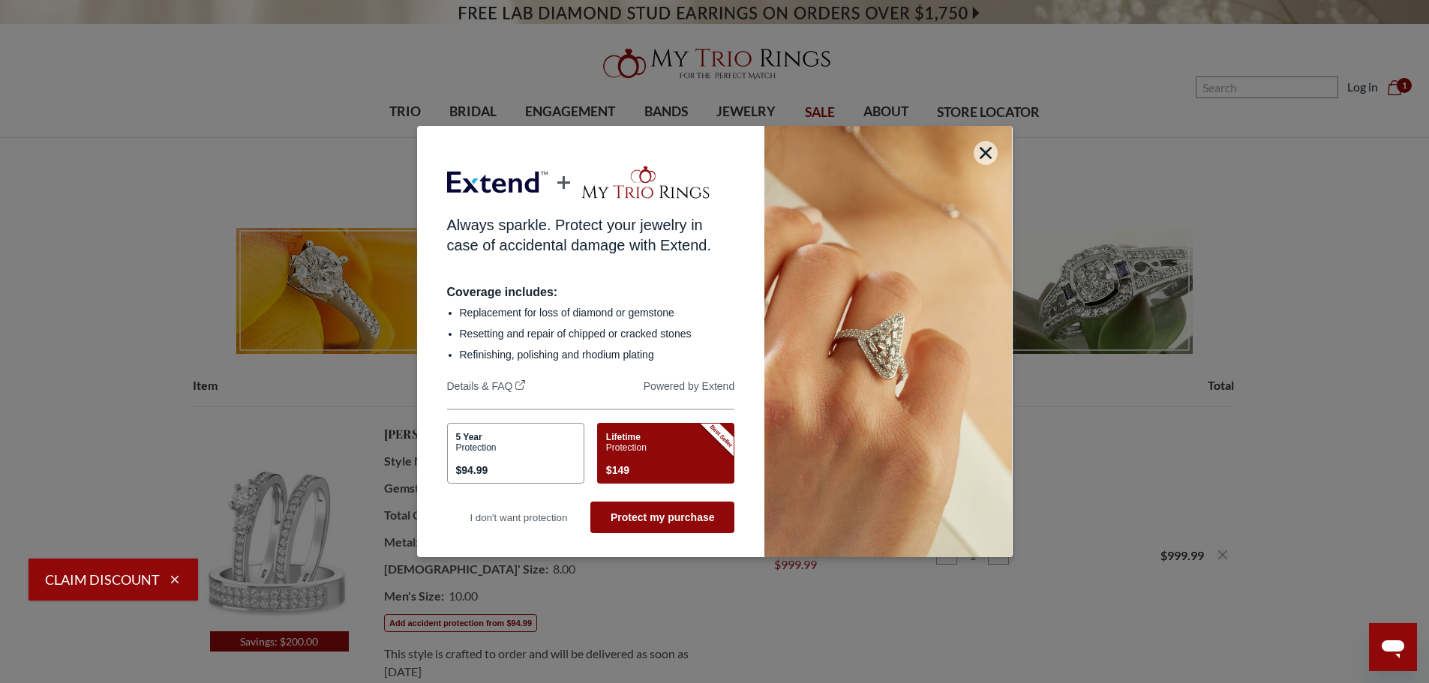
click at [680, 443] on div "Lifetime Protection $149" at bounding box center [663, 455] width 115 height 47
click at [539, 449] on div "5 Year Protection $94.99" at bounding box center [513, 455] width 115 height 47
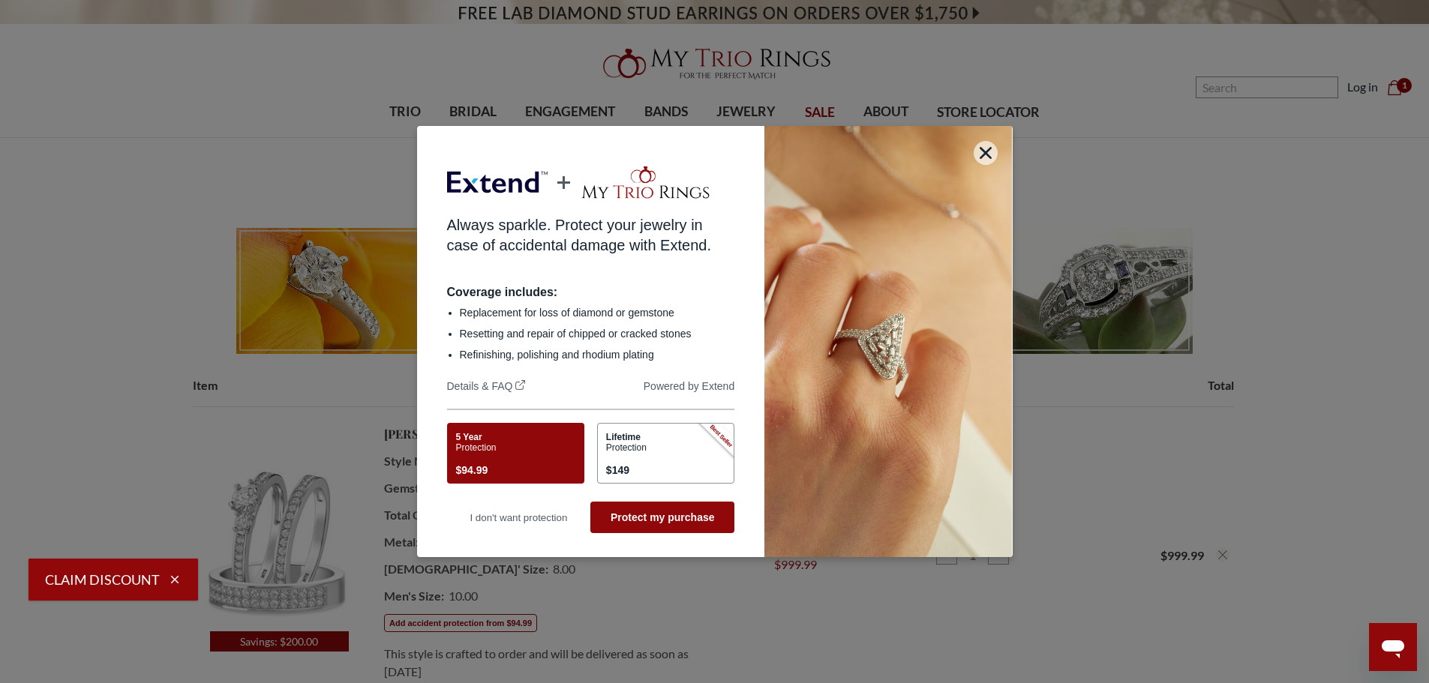
click at [666, 460] on div "Lifetime Protection $149" at bounding box center [663, 455] width 115 height 47
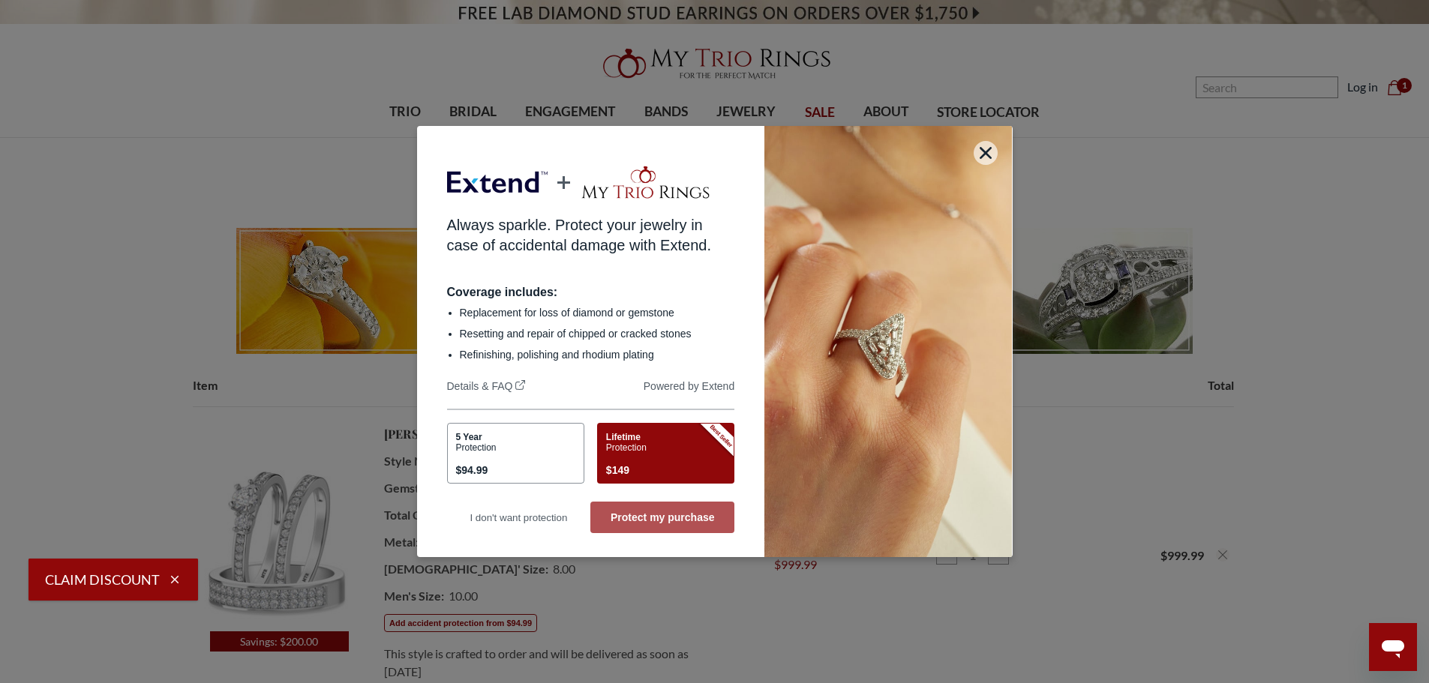
click at [677, 519] on button "Protect my purchase" at bounding box center [662, 518] width 144 height 32
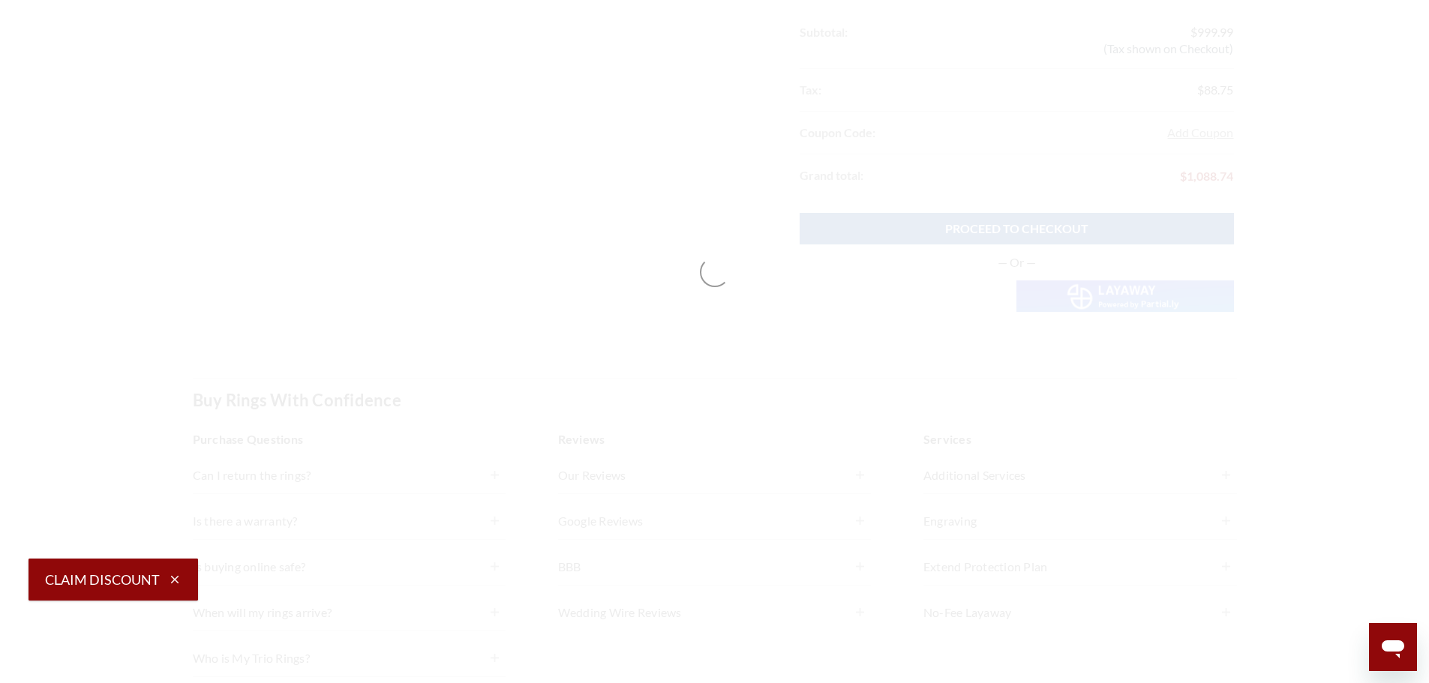
scroll to position [750, 0]
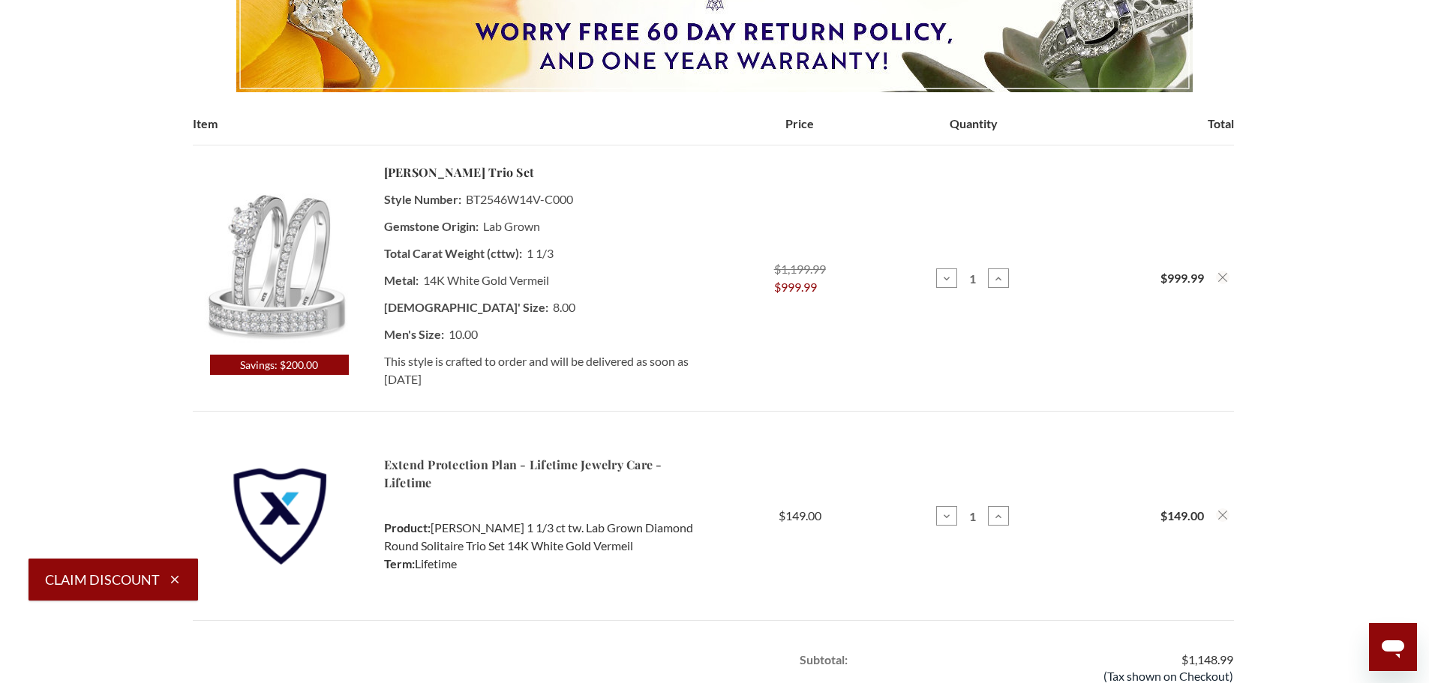
scroll to position [225, 0]
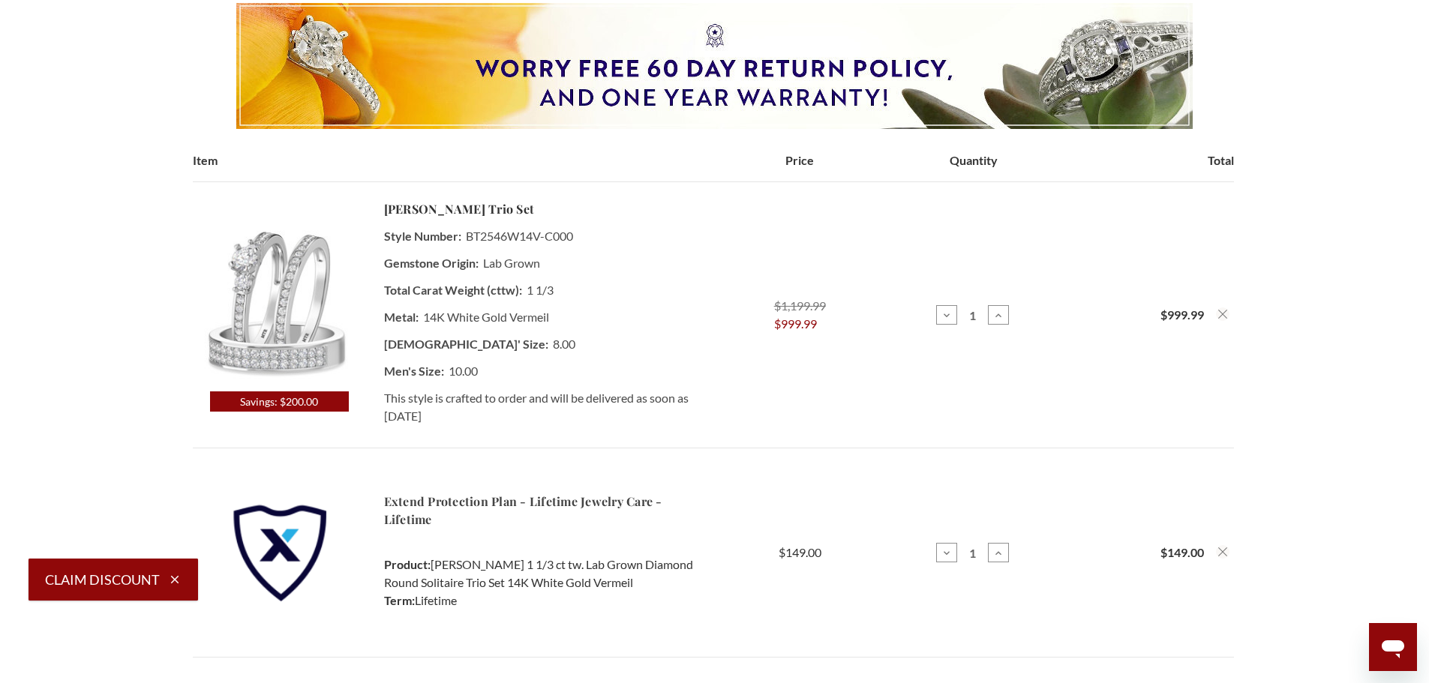
click at [1071, 243] on td "Total $999.99" at bounding box center [1146, 315] width 173 height 266
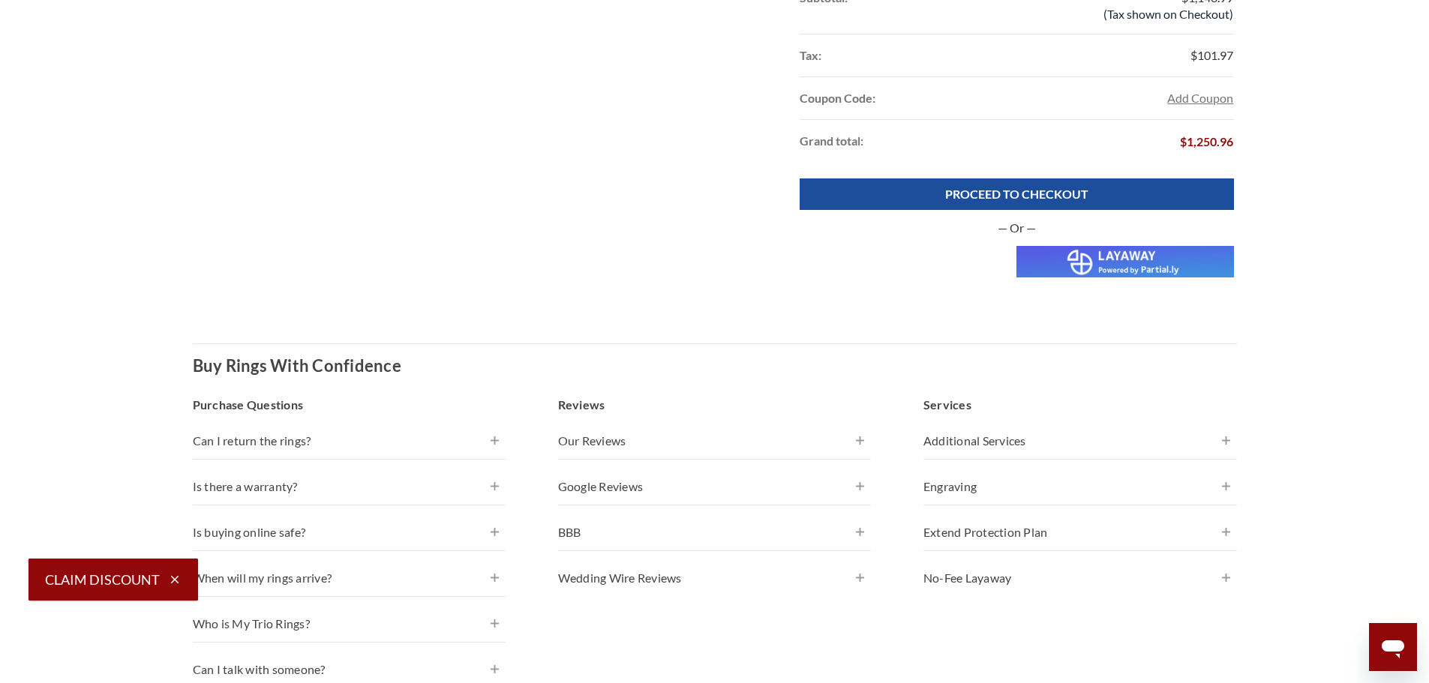
scroll to position [975, 0]
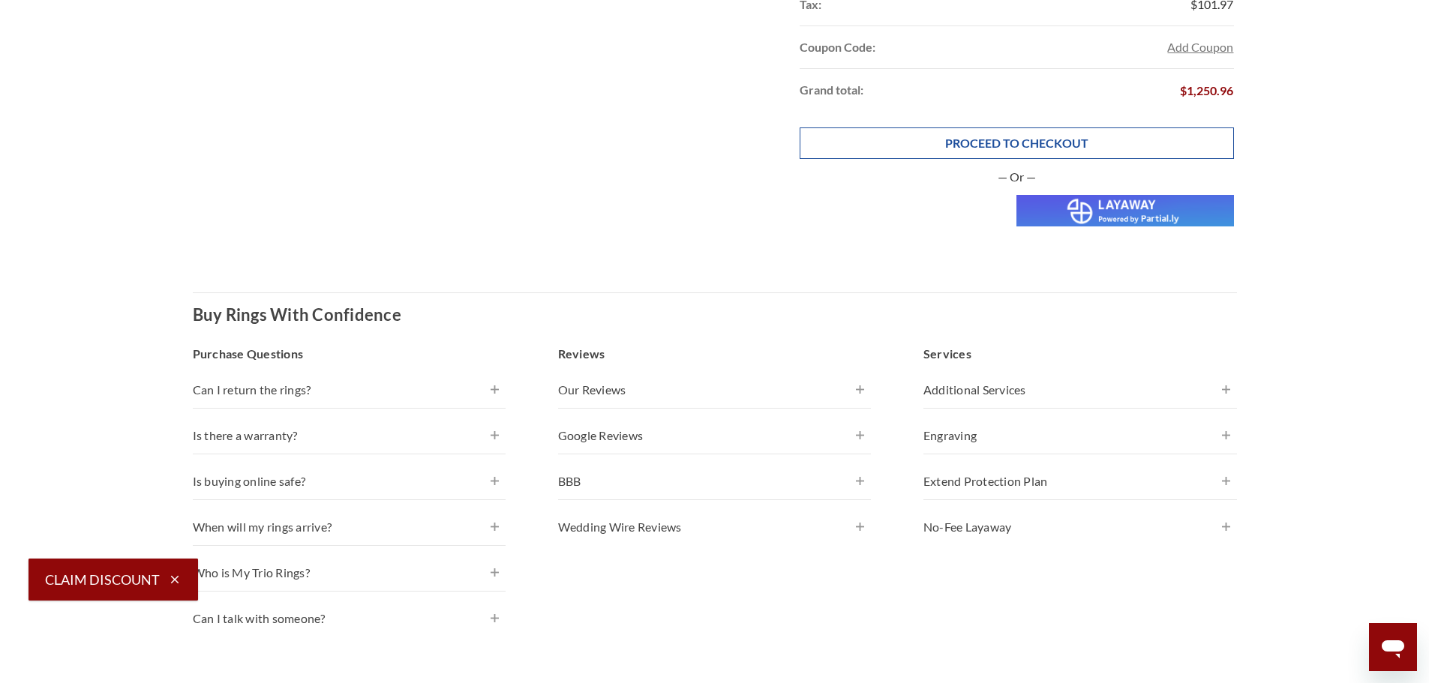
click at [970, 150] on link "PROCEED TO CHECKOUT" at bounding box center [1017, 144] width 434 height 32
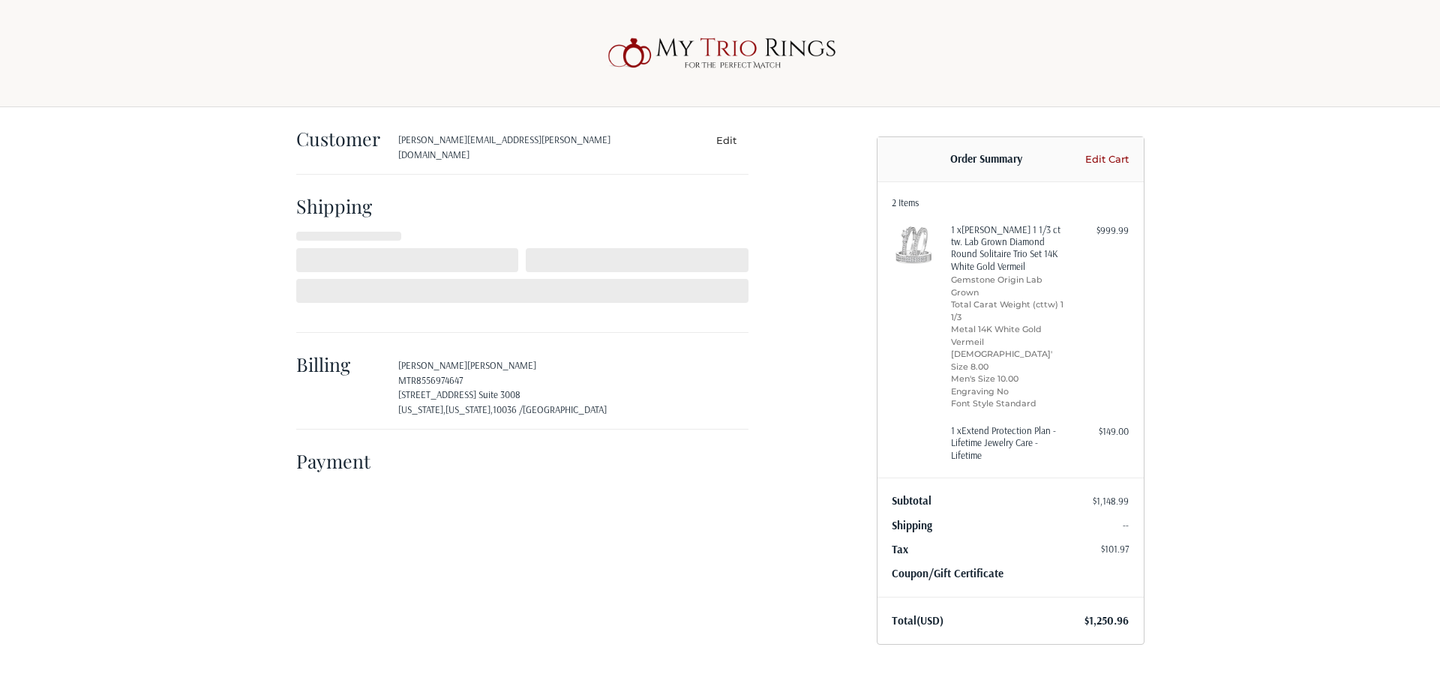
select select "US"
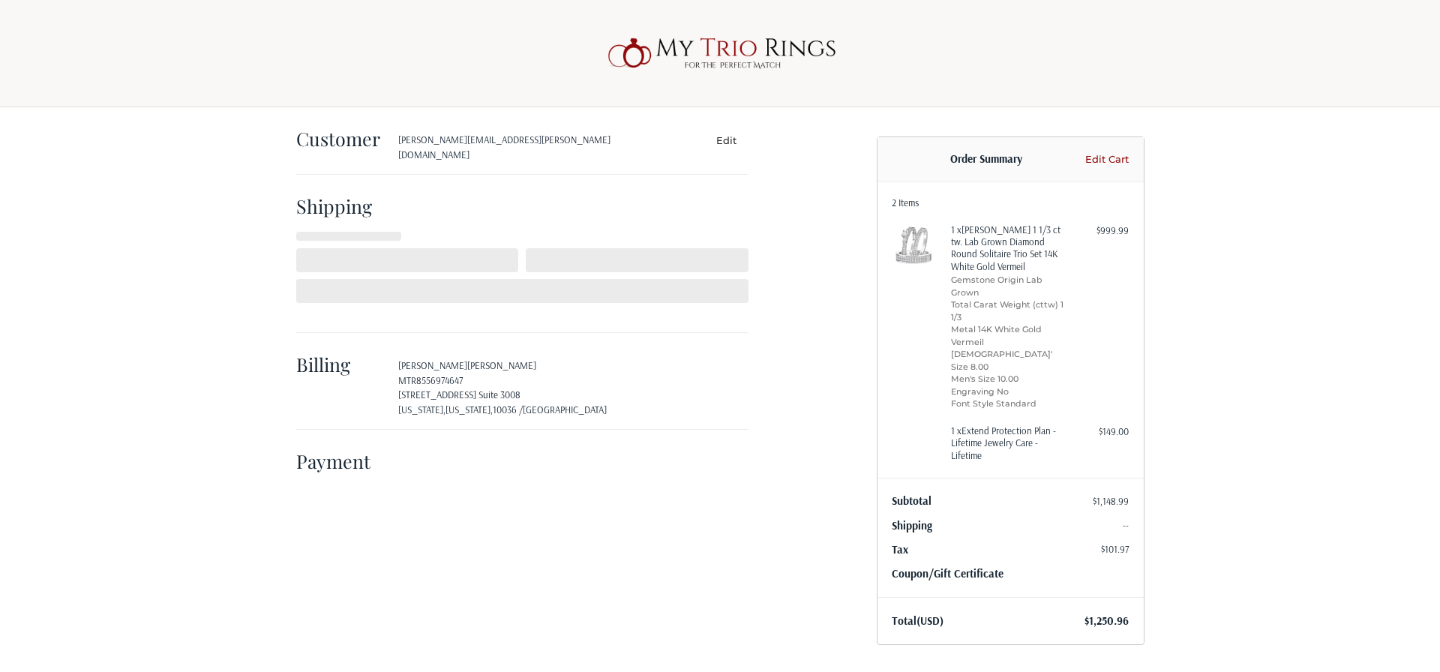
select select "NY"
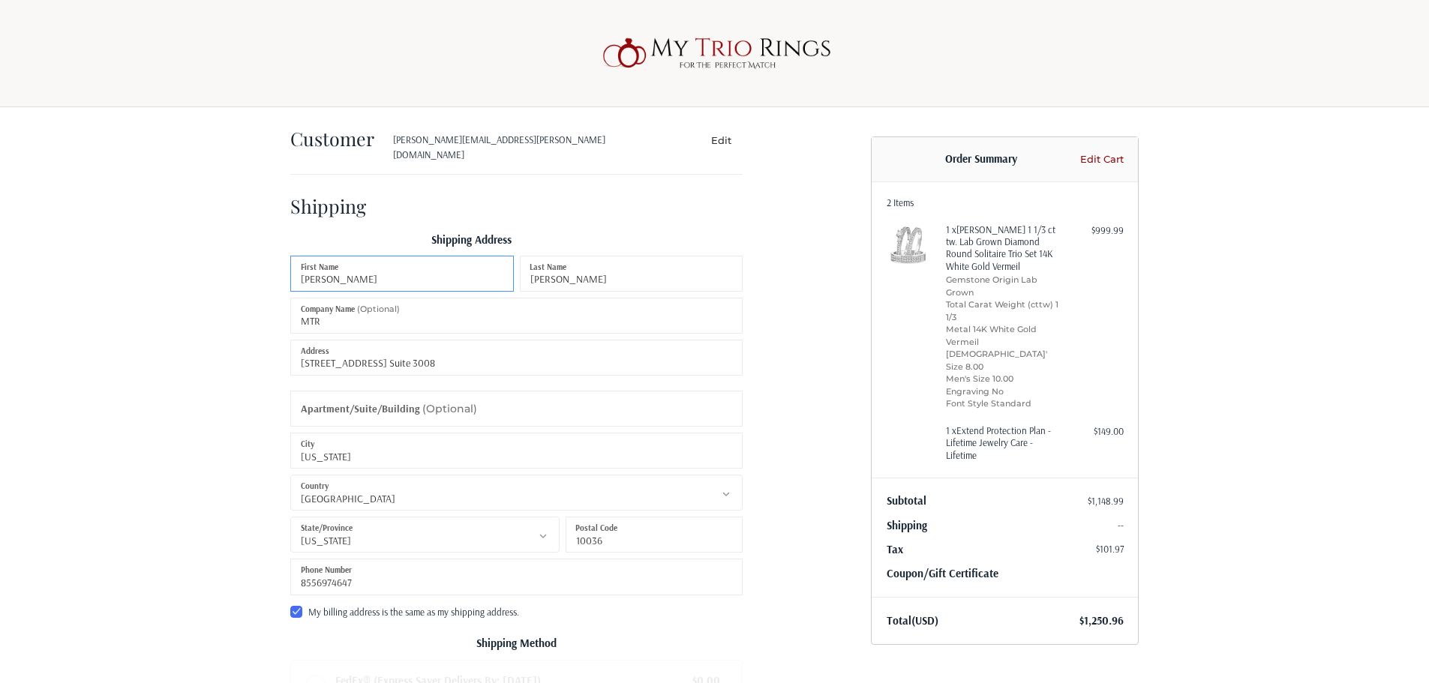
radio input "true"
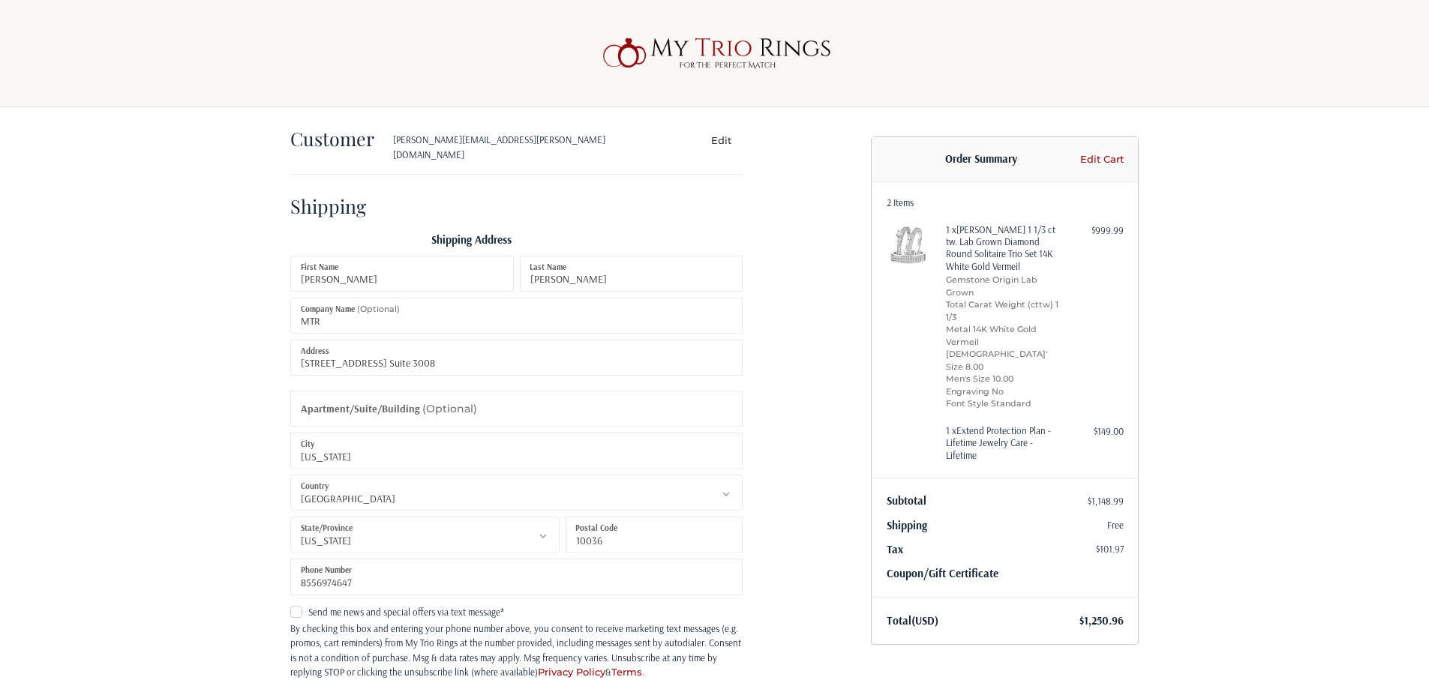
click at [1106, 161] on link "Edit Cart" at bounding box center [1099, 159] width 47 height 15
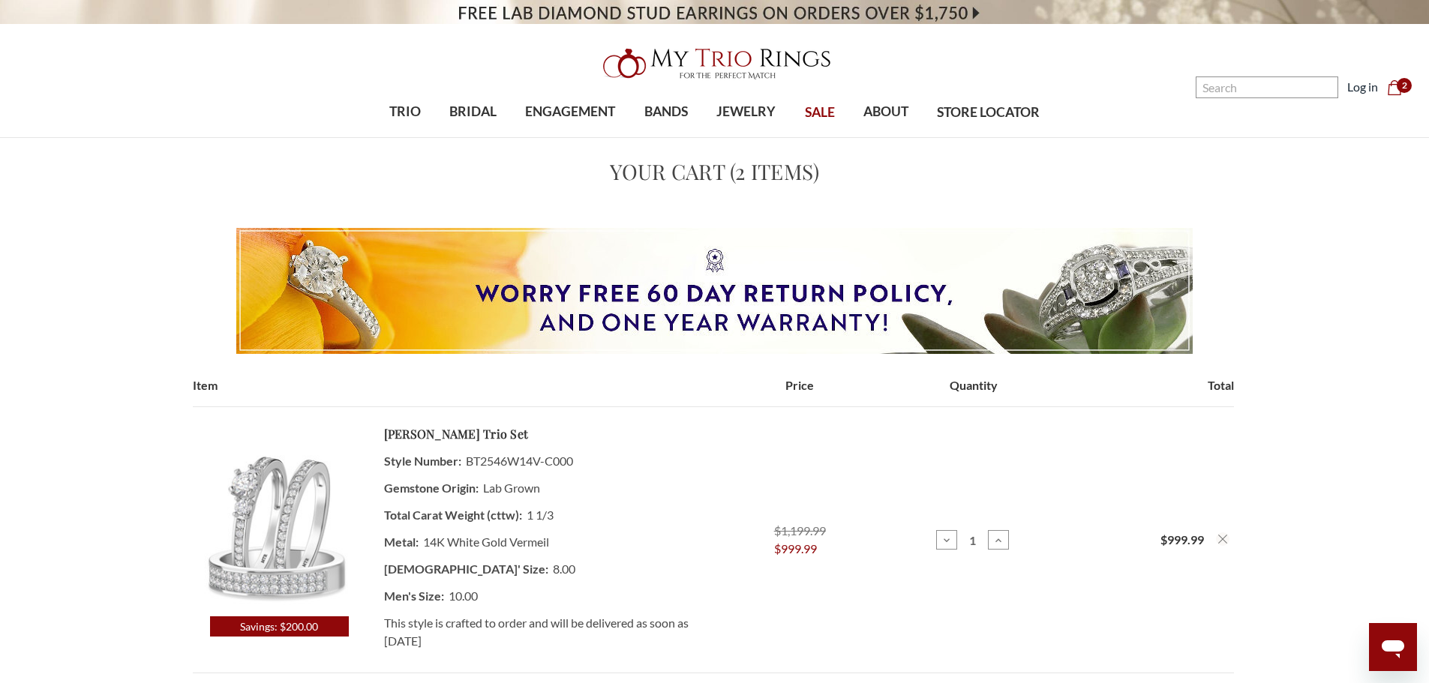
click at [1398, 88] on span "2" at bounding box center [1404, 85] width 15 height 15
click at [1228, 533] on td "Total $999.99" at bounding box center [1146, 540] width 173 height 266
click at [1223, 538] on icon "Remove Marline 1 1/3 ct tw. Lab Grown Diamond Round Solitaire Trio Set 14K Whit…" at bounding box center [1222, 539] width 9 height 9
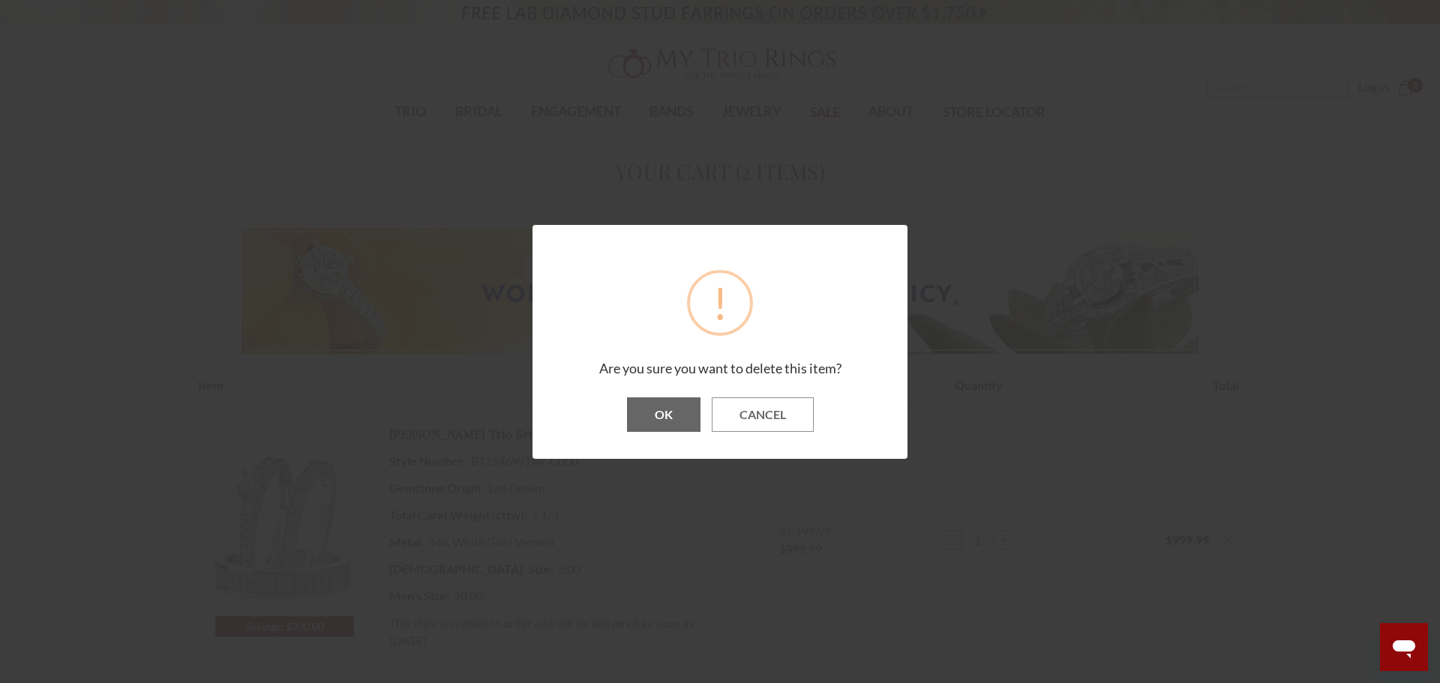
click at [677, 413] on button "OK" at bounding box center [664, 415] width 74 height 35
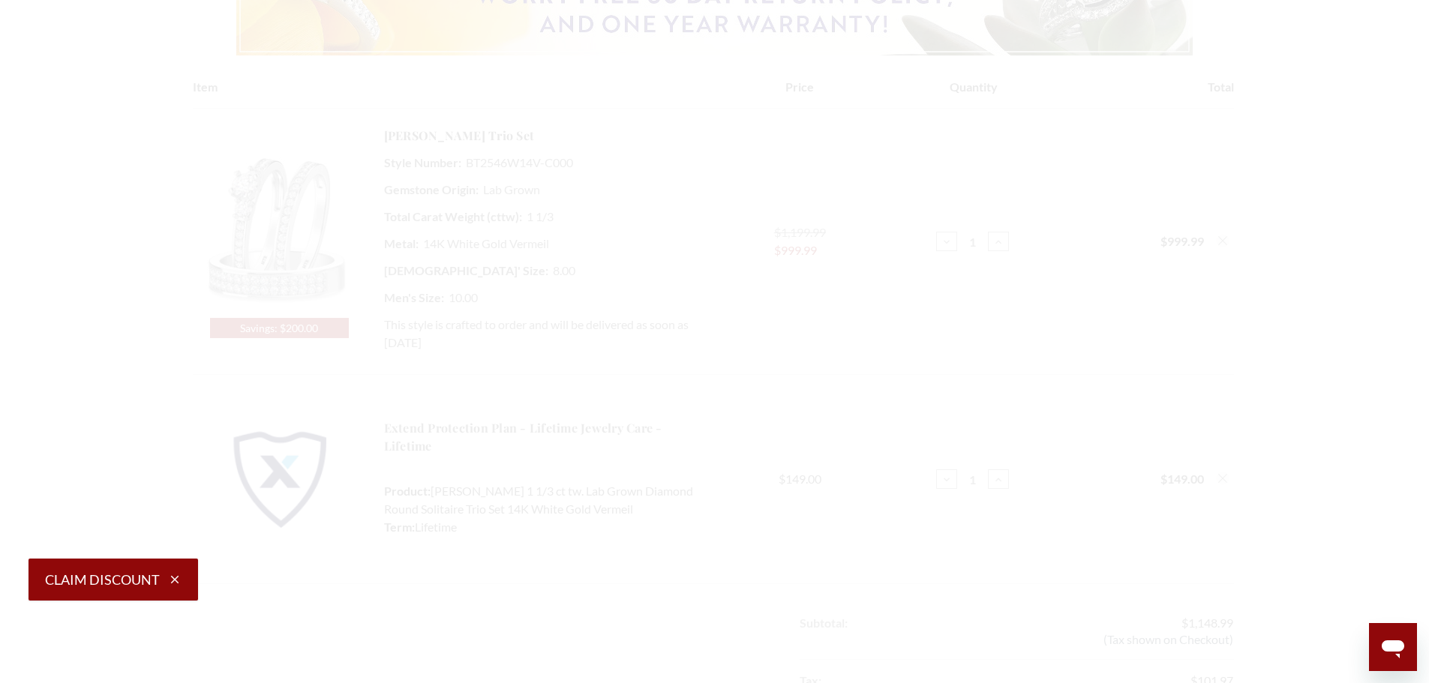
scroll to position [300, 0]
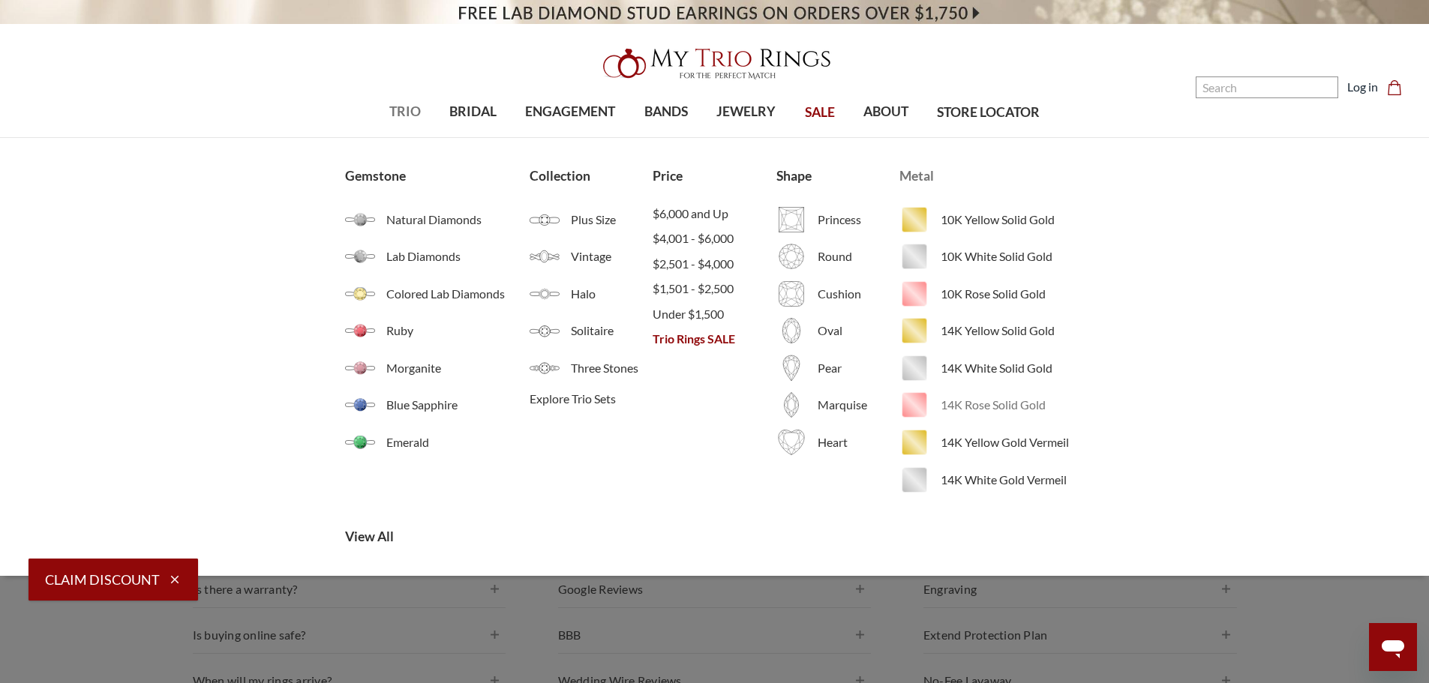
click at [958, 403] on span "14K Rose Solid Gold" at bounding box center [1012, 405] width 143 height 18
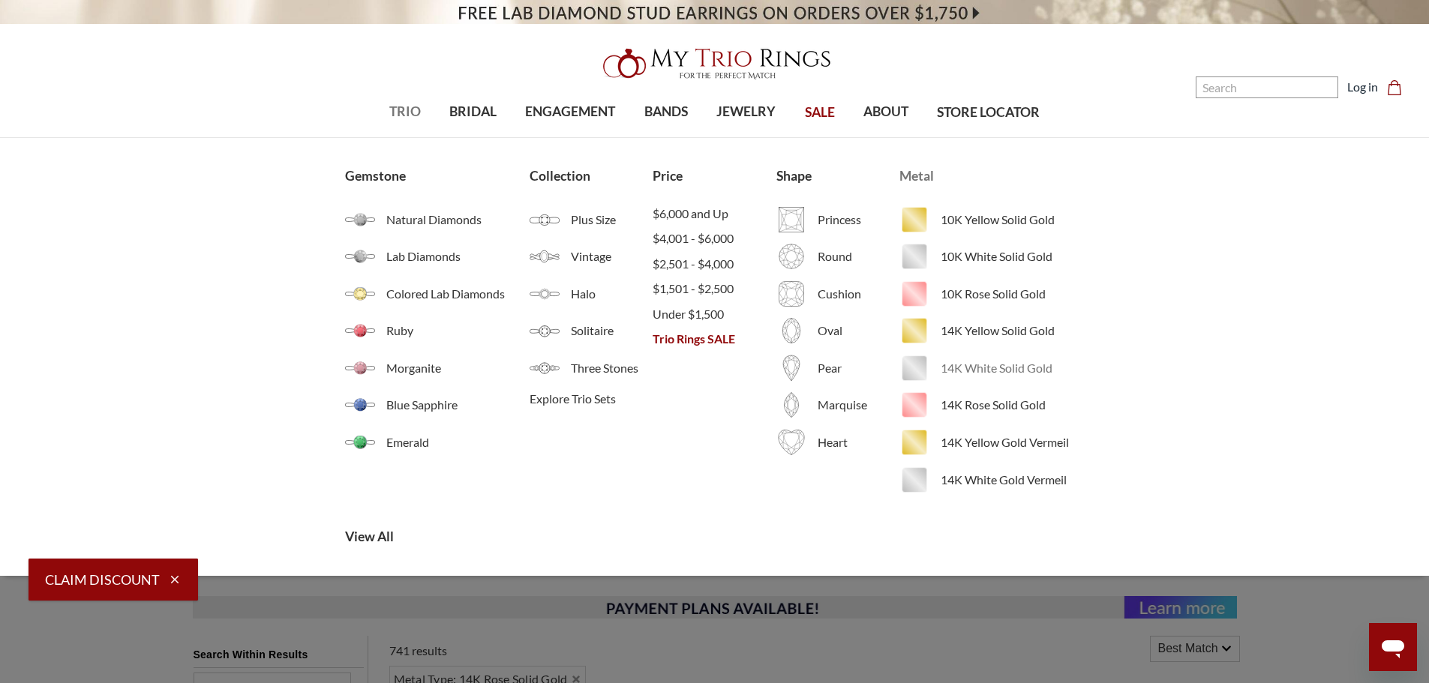
click at [960, 371] on span "14K White Solid Gold" at bounding box center [1012, 368] width 143 height 18
click at [1001, 332] on span "14K Yellow Solid Gold" at bounding box center [1012, 331] width 143 height 18
click at [417, 108] on span "TRIO" at bounding box center [405, 112] width 32 height 20
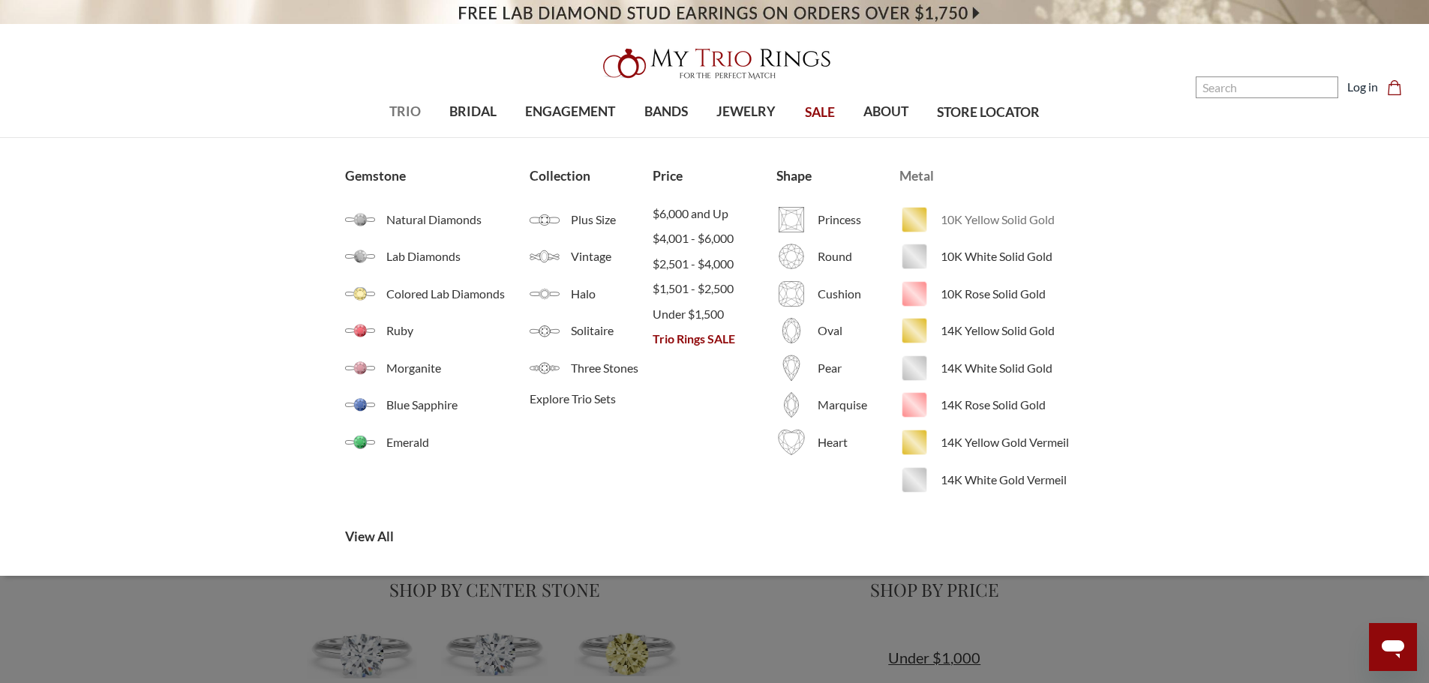
click at [939, 213] on link "10K Yellow Solid Gold" at bounding box center [992, 220] width 185 height 30
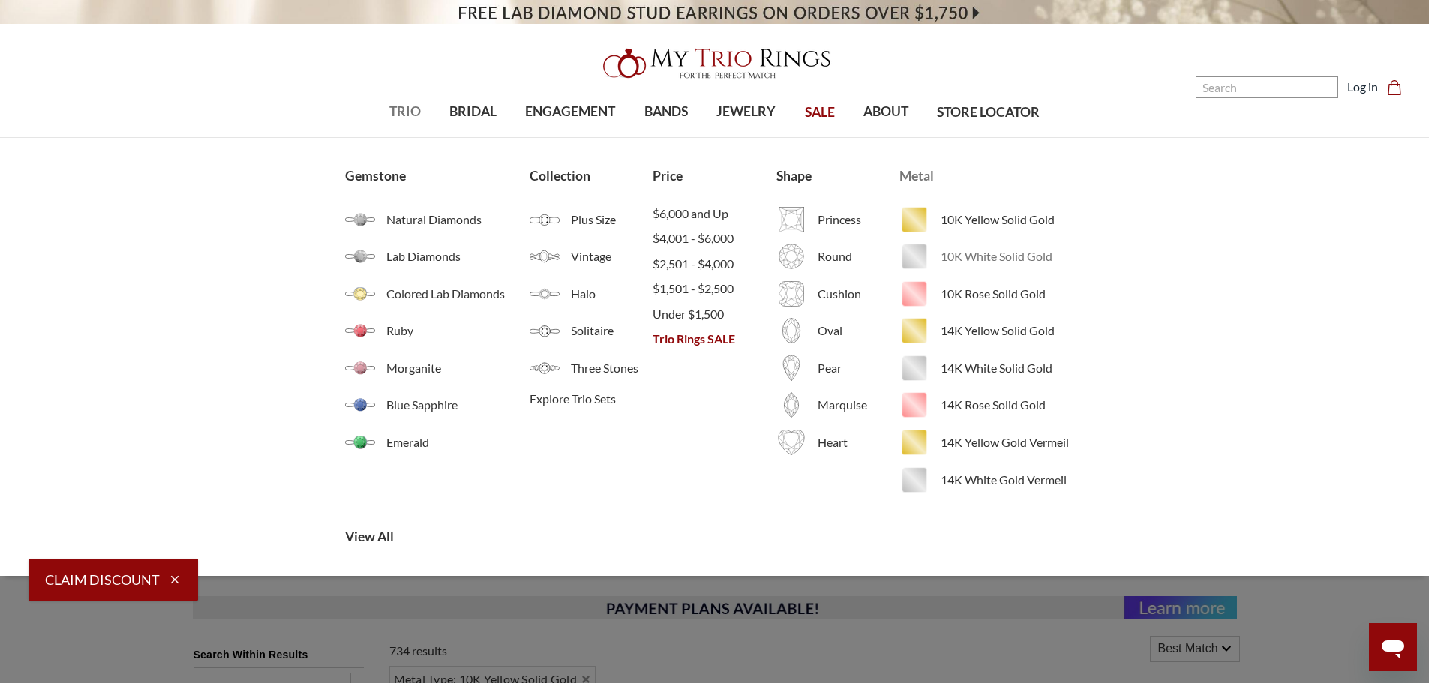
click at [951, 259] on span "10K White Solid Gold" at bounding box center [1012, 257] width 143 height 18
click at [957, 287] on span "10K Rose Solid Gold" at bounding box center [1012, 294] width 143 height 18
